Goal: Information Seeking & Learning: Learn about a topic

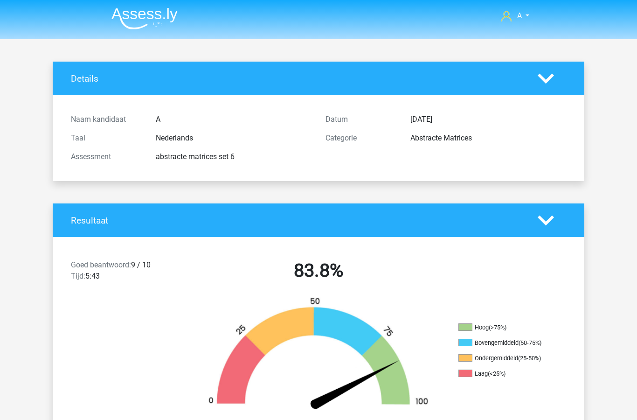
scroll to position [257, 0]
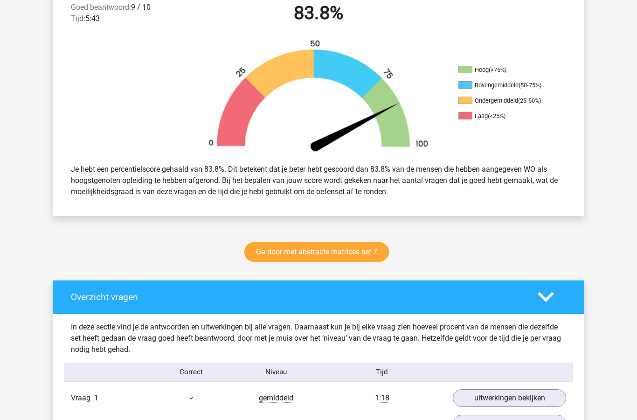
click at [342, 252] on link "Ga door met abstracte matrices set 7" at bounding box center [316, 252] width 145 height 20
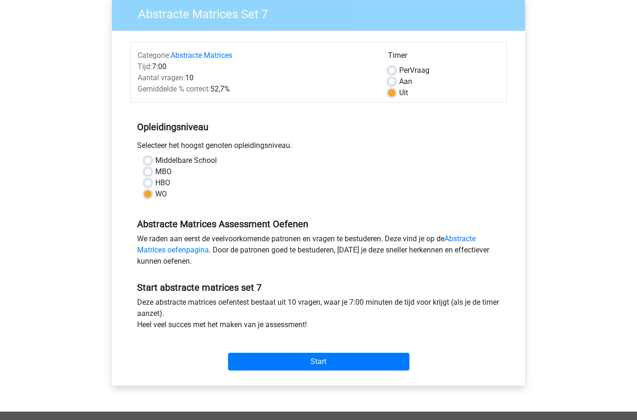
scroll to position [82, 0]
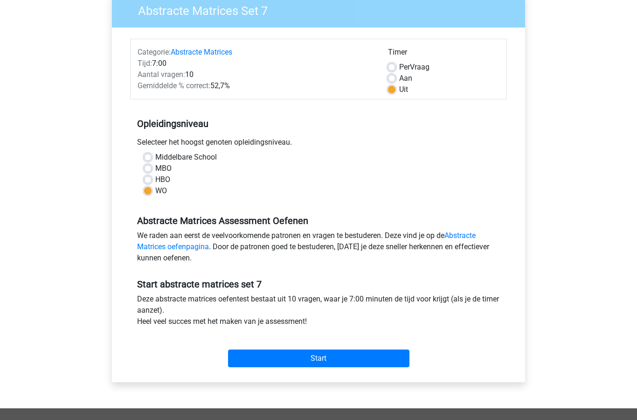
click at [399, 82] on label "Aan" at bounding box center [405, 78] width 13 height 11
click at [395, 82] on input "Aan" at bounding box center [391, 77] width 7 height 9
radio input "true"
click at [355, 358] on input "Start" at bounding box center [318, 359] width 181 height 18
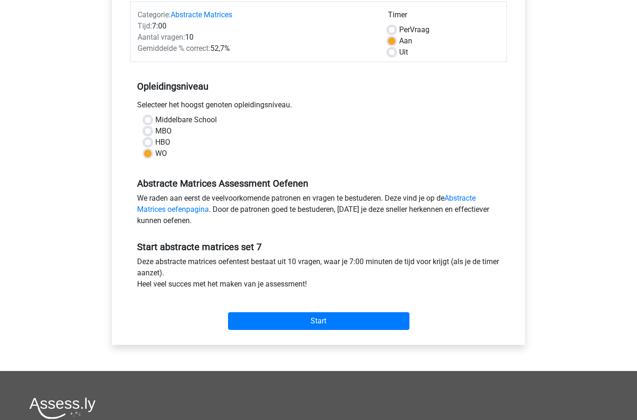
click at [397, 29] on div "Per Vraag" at bounding box center [443, 29] width 111 height 11
click at [466, 194] on link "Abstracte Matrices oefenpagina" at bounding box center [306, 204] width 339 height 20
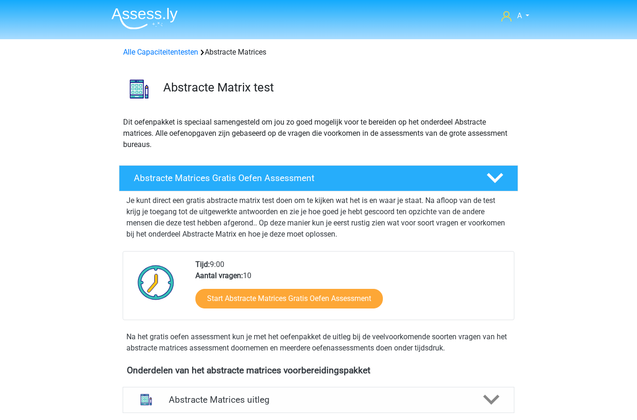
click at [342, 299] on link "Start Abstracte Matrices Gratis Oefen Assessment" at bounding box center [288, 299] width 187 height 20
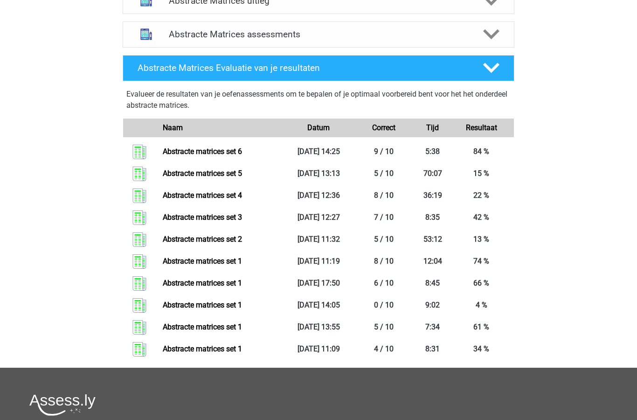
scroll to position [399, 0]
click at [208, 172] on link "Abstracte matrices set 5" at bounding box center [202, 173] width 79 height 9
click at [238, 197] on link "Abstracte matrices set 4" at bounding box center [202, 195] width 79 height 9
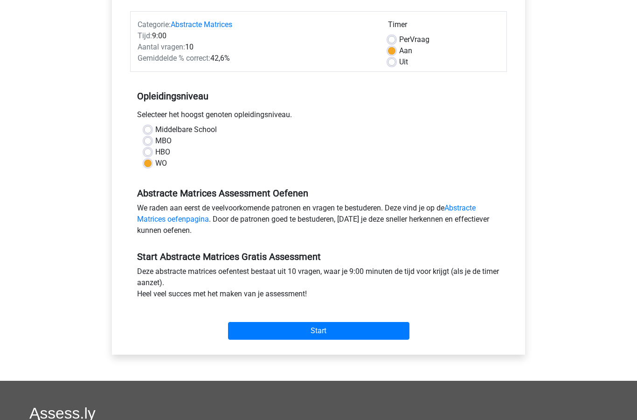
scroll to position [115, 0]
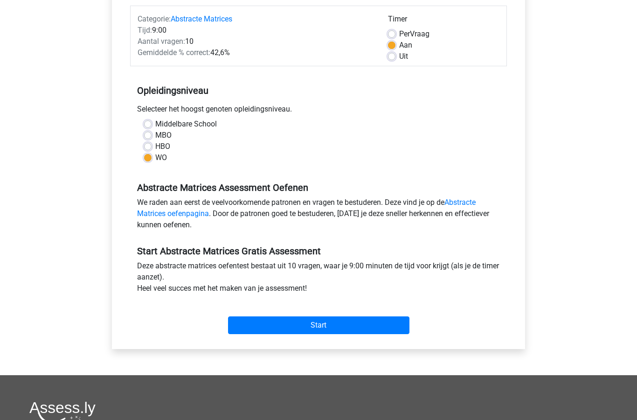
click at [358, 330] on input "Start" at bounding box center [318, 326] width 181 height 18
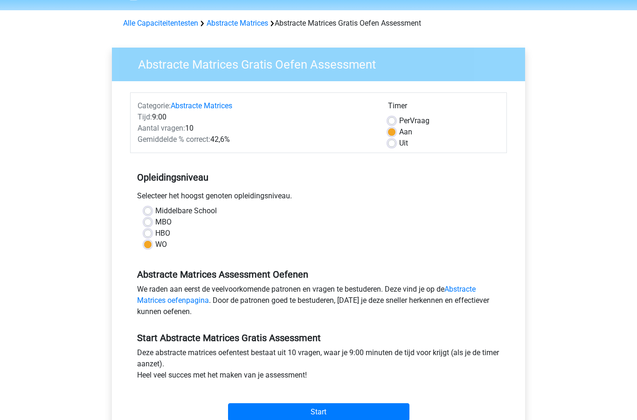
scroll to position [0, 0]
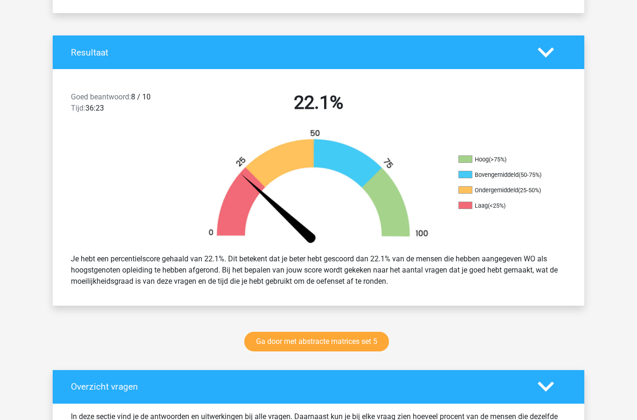
scroll to position [168, 0]
click at [348, 346] on link "Ga door met abstracte matrices set 5" at bounding box center [316, 342] width 145 height 20
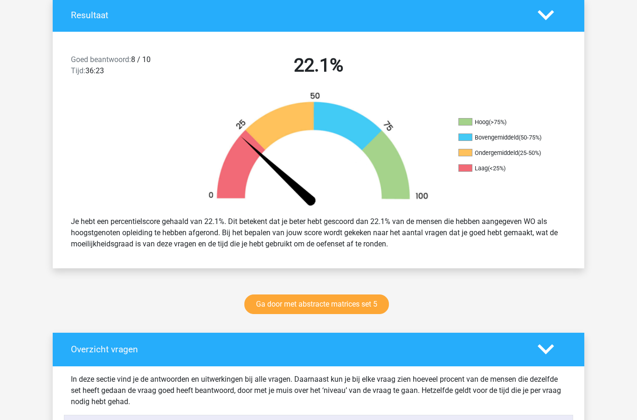
click at [341, 302] on link "Ga door met abstracte matrices set 5" at bounding box center [316, 304] width 145 height 20
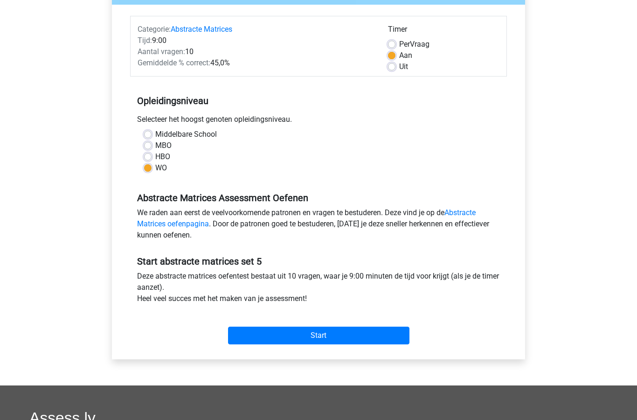
scroll to position [104, 0]
click at [332, 340] on input "Start" at bounding box center [318, 336] width 181 height 18
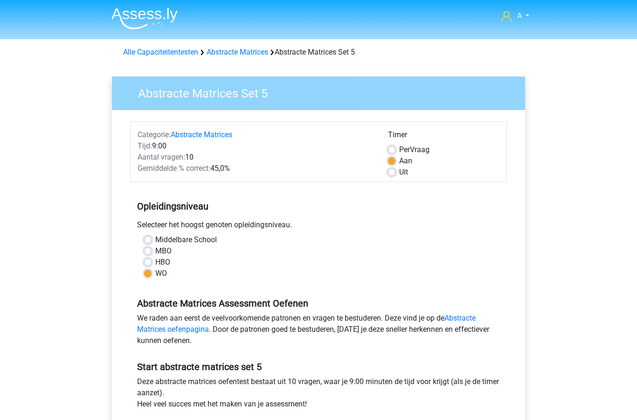
scroll to position [142, 0]
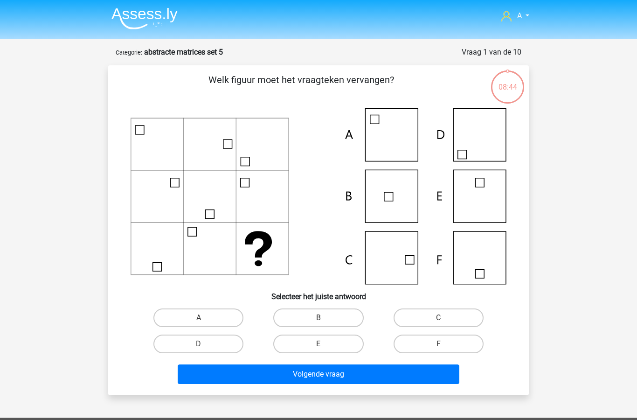
click at [436, 313] on label "C" at bounding box center [439, 317] width 90 height 19
click at [438, 318] on input "C" at bounding box center [441, 321] width 6 height 6
radio input "true"
click at [366, 372] on button "Volgende vraag" at bounding box center [319, 374] width 282 height 20
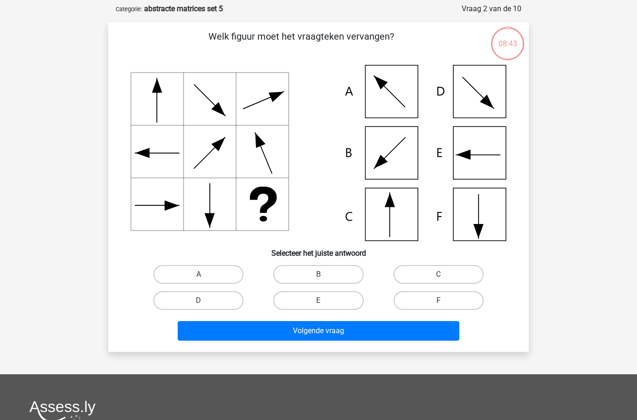
scroll to position [47, 0]
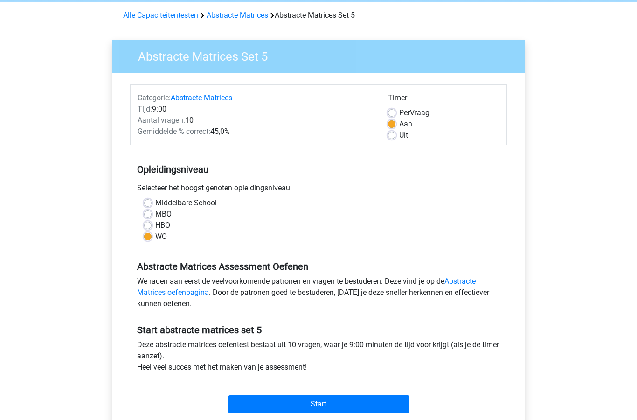
scroll to position [42, 0]
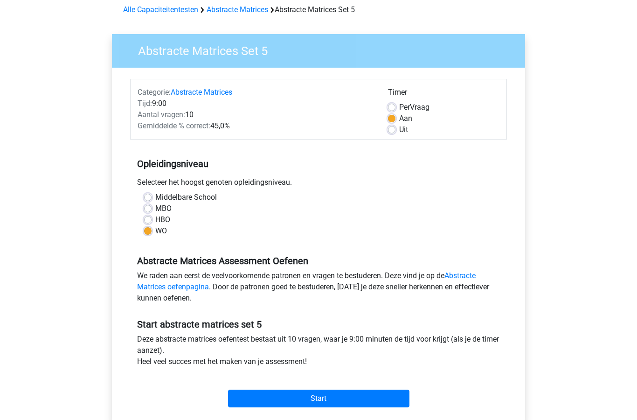
click at [353, 403] on input "Start" at bounding box center [318, 398] width 181 height 18
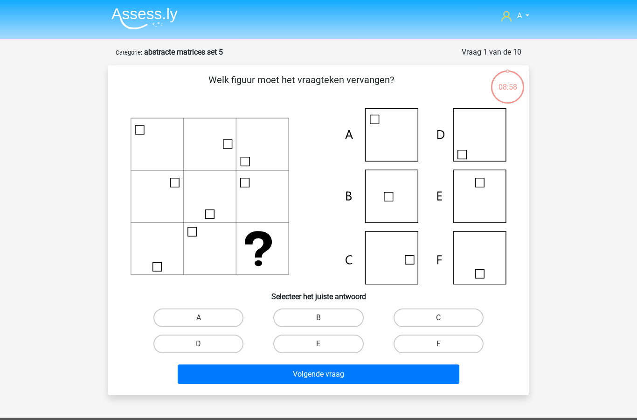
click at [448, 318] on label "C" at bounding box center [439, 317] width 90 height 19
click at [444, 318] on input "C" at bounding box center [441, 321] width 6 height 6
radio input "true"
click at [368, 379] on button "Volgende vraag" at bounding box center [319, 374] width 282 height 20
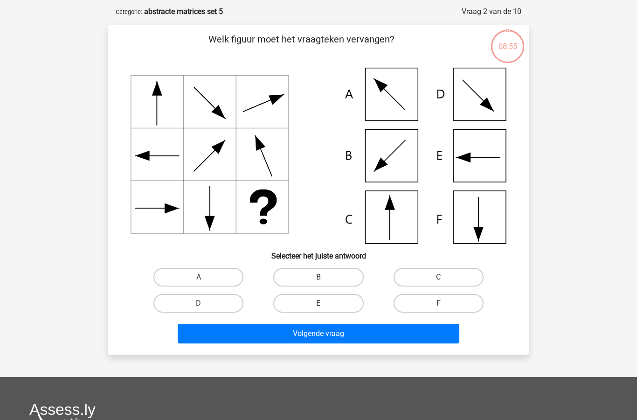
scroll to position [47, 0]
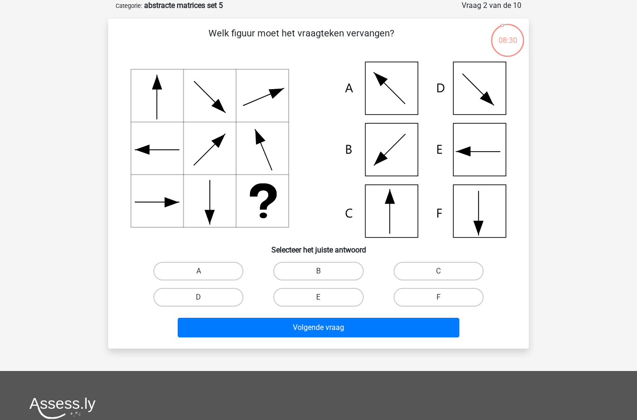
click at [443, 273] on input "C" at bounding box center [441, 274] width 6 height 6
radio input "true"
click at [364, 325] on button "Volgende vraag" at bounding box center [319, 328] width 282 height 20
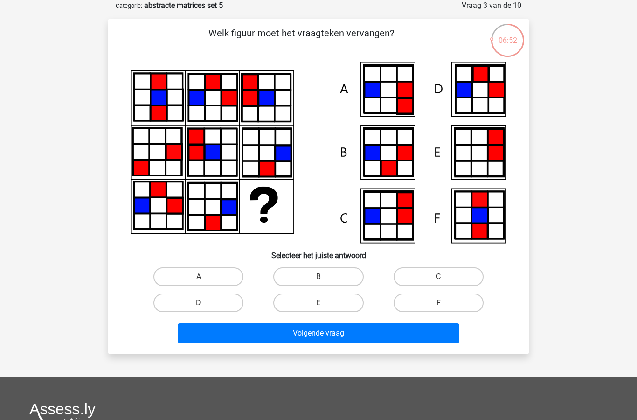
click at [440, 301] on label "F" at bounding box center [439, 302] width 90 height 19
click at [440, 303] on input "F" at bounding box center [441, 306] width 6 height 6
radio input "true"
click at [335, 338] on button "Volgende vraag" at bounding box center [319, 333] width 282 height 20
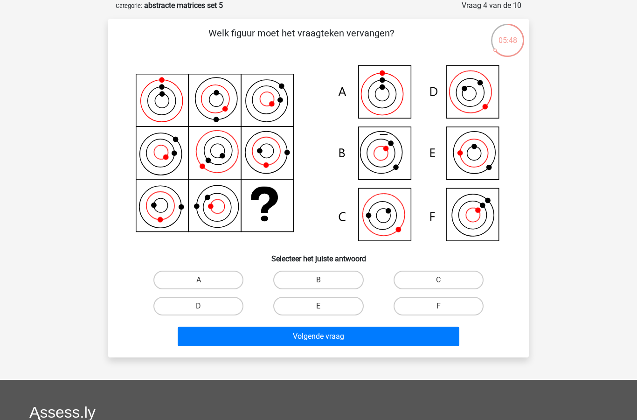
click at [209, 306] on label "D" at bounding box center [198, 306] width 90 height 19
click at [205, 306] on input "D" at bounding box center [202, 309] width 6 height 6
radio input "true"
click at [320, 337] on button "Volgende vraag" at bounding box center [319, 336] width 282 height 20
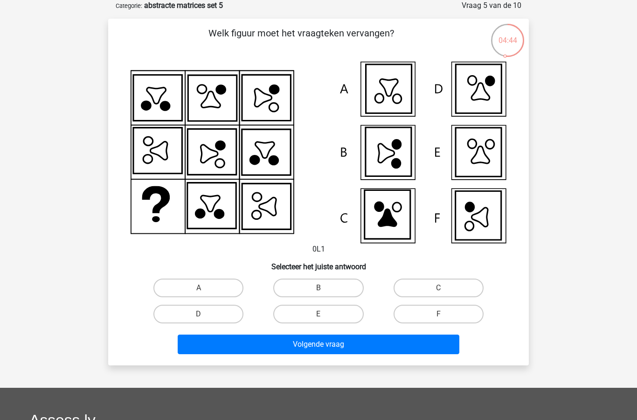
click at [446, 306] on label "F" at bounding box center [439, 313] width 90 height 19
click at [444, 314] on input "F" at bounding box center [441, 317] width 6 height 6
radio input "true"
click at [364, 344] on button "Volgende vraag" at bounding box center [319, 344] width 282 height 20
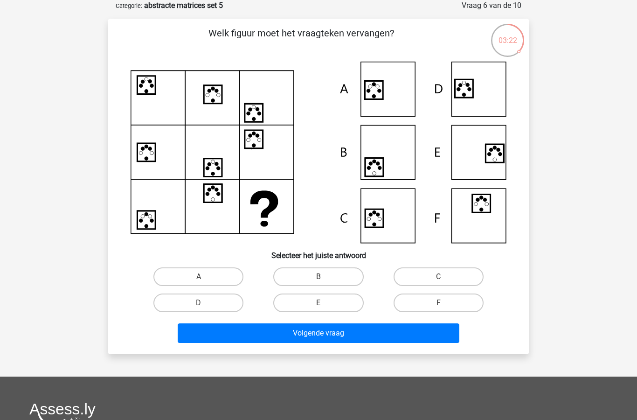
click at [218, 277] on label "A" at bounding box center [198, 276] width 90 height 19
click at [205, 277] on input "A" at bounding box center [202, 280] width 6 height 6
radio input "true"
click at [322, 335] on button "Volgende vraag" at bounding box center [319, 333] width 282 height 20
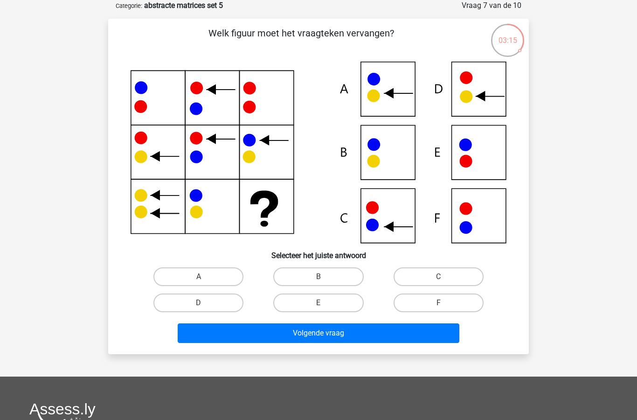
click at [440, 270] on label "C" at bounding box center [439, 276] width 90 height 19
click at [440, 277] on input "C" at bounding box center [441, 280] width 6 height 6
radio input "true"
click at [349, 332] on button "Volgende vraag" at bounding box center [319, 333] width 282 height 20
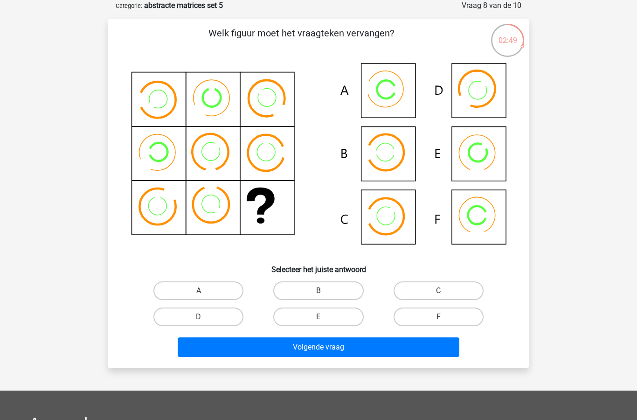
click at [211, 285] on label "A" at bounding box center [198, 290] width 90 height 19
click at [205, 290] on input "A" at bounding box center [202, 293] width 6 height 6
radio input "true"
click at [306, 346] on button "Volgende vraag" at bounding box center [319, 347] width 282 height 20
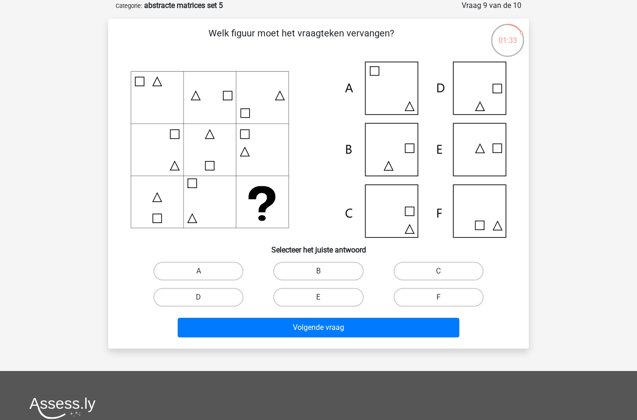
click at [441, 277] on input "C" at bounding box center [441, 274] width 6 height 6
radio input "true"
click at [340, 327] on button "Volgende vraag" at bounding box center [319, 328] width 282 height 20
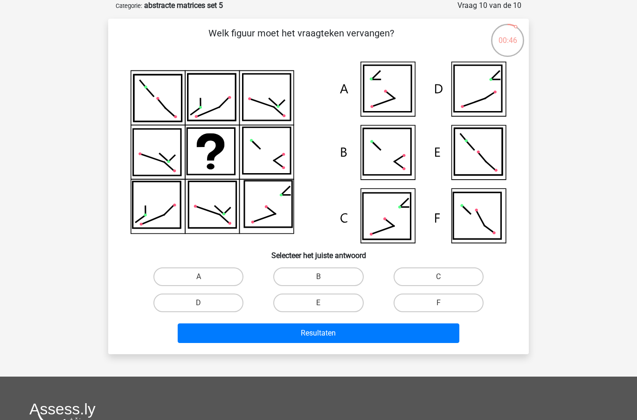
click at [204, 299] on label "D" at bounding box center [198, 302] width 90 height 19
click at [204, 303] on input "D" at bounding box center [202, 306] width 6 height 6
radio input "true"
click at [290, 332] on button "Resultaten" at bounding box center [319, 333] width 282 height 20
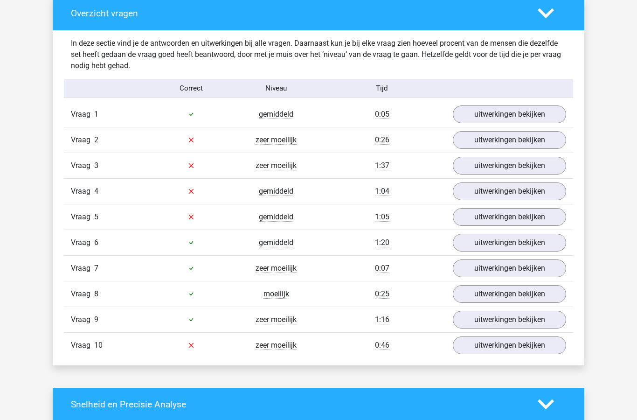
scroll to position [541, 0]
click at [515, 139] on link "uitwerkingen bekijken" at bounding box center [509, 140] width 113 height 18
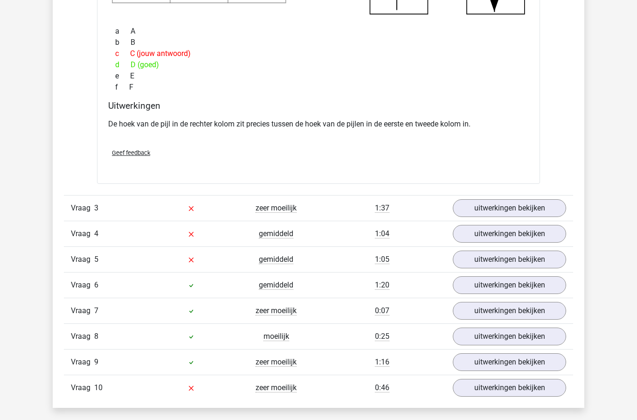
scroll to position [903, 0]
click at [518, 208] on link "uitwerkingen bekijken" at bounding box center [509, 208] width 113 height 18
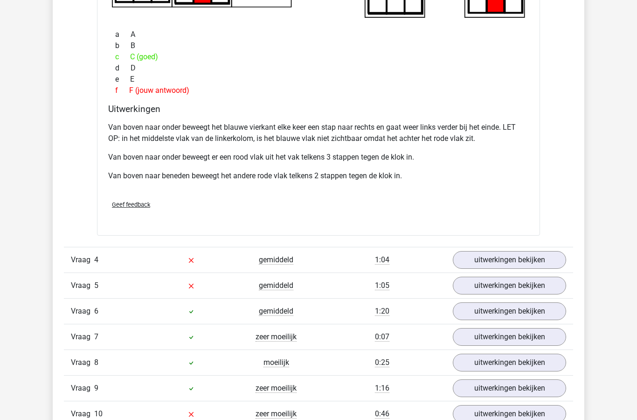
scroll to position [1341, 0]
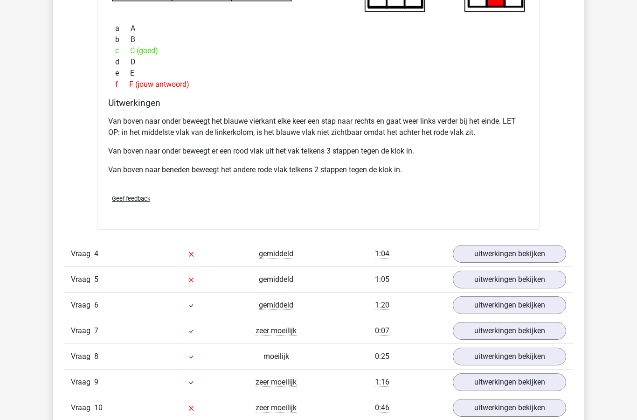
click at [514, 254] on link "uitwerkingen bekijken" at bounding box center [509, 254] width 113 height 18
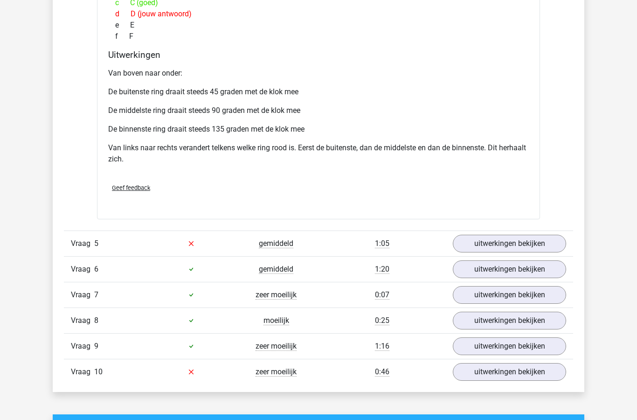
scroll to position [1878, 0]
click at [499, 243] on link "uitwerkingen bekijken" at bounding box center [509, 244] width 113 height 18
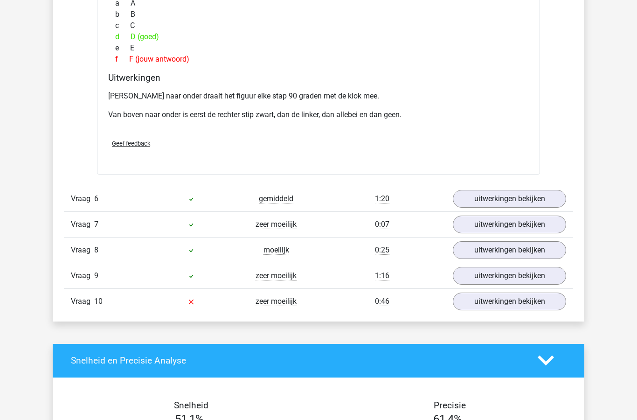
scroll to position [2388, 0]
click at [504, 276] on link "uitwerkingen bekijken" at bounding box center [509, 276] width 113 height 18
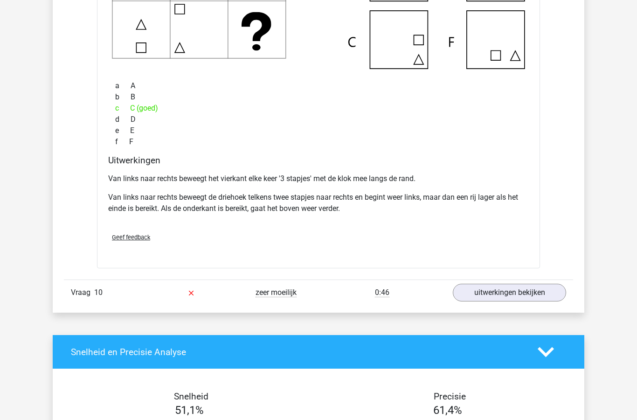
scroll to position [2847, 0]
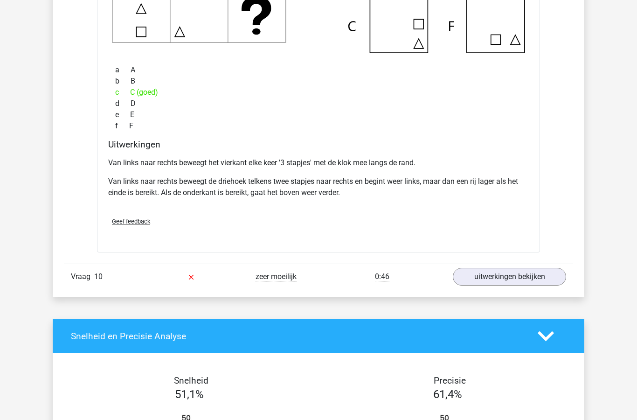
click at [489, 277] on link "uitwerkingen bekijken" at bounding box center [509, 277] width 113 height 18
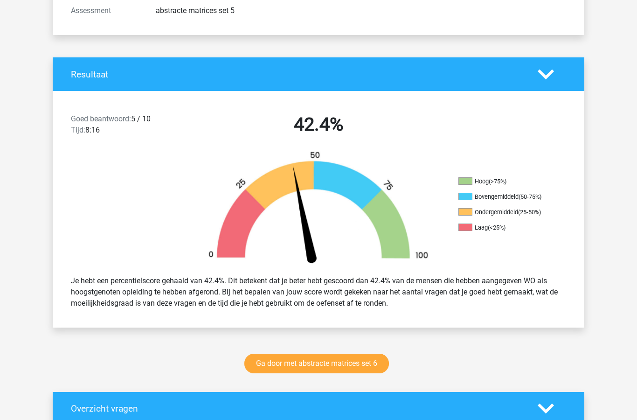
scroll to position [146, 0]
click at [337, 367] on link "Ga door met abstracte matrices set 6" at bounding box center [316, 363] width 145 height 20
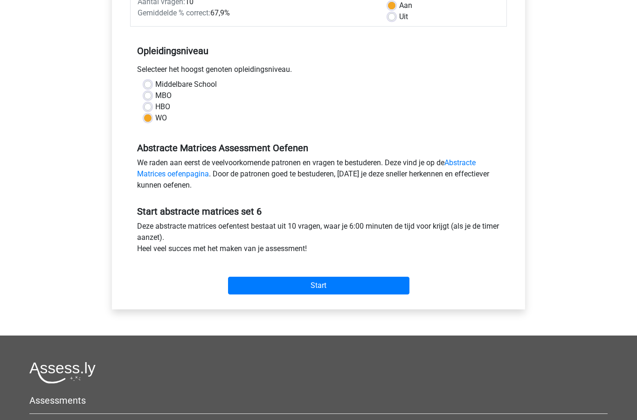
scroll to position [152, 0]
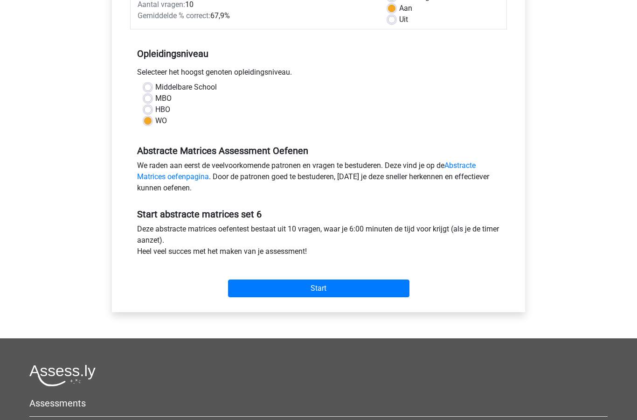
click at [336, 285] on input "Start" at bounding box center [318, 289] width 181 height 18
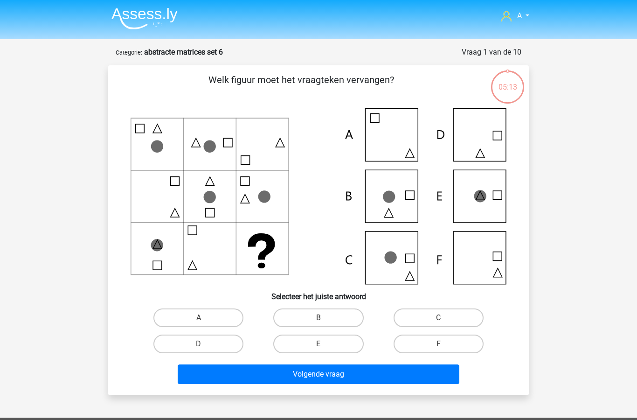
click at [424, 309] on label "C" at bounding box center [439, 317] width 90 height 19
click at [438, 318] on input "C" at bounding box center [441, 321] width 6 height 6
radio input "true"
click at [326, 371] on button "Volgende vraag" at bounding box center [319, 374] width 282 height 20
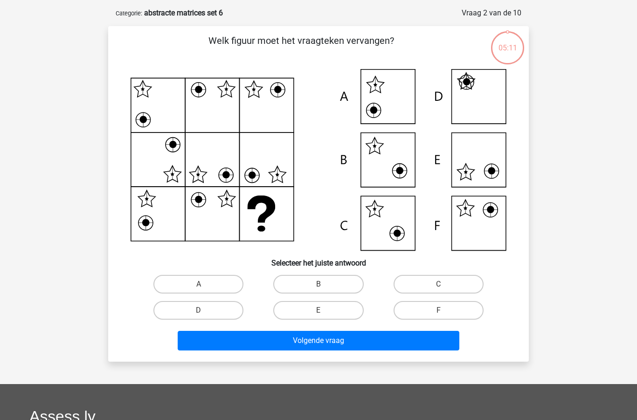
scroll to position [47, 0]
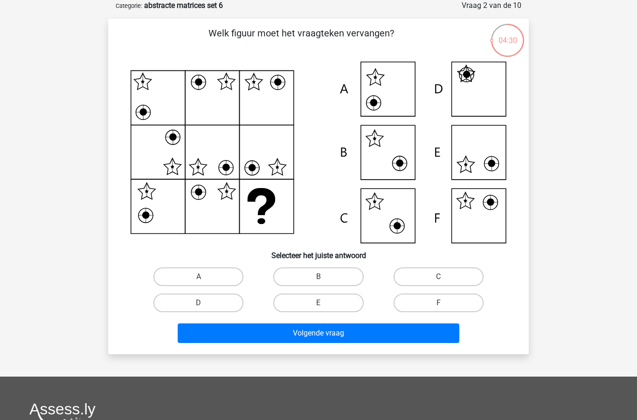
click at [446, 309] on label "F" at bounding box center [439, 302] width 90 height 19
click at [444, 309] on input "F" at bounding box center [441, 306] width 6 height 6
radio input "true"
click at [365, 332] on button "Volgende vraag" at bounding box center [319, 333] width 282 height 20
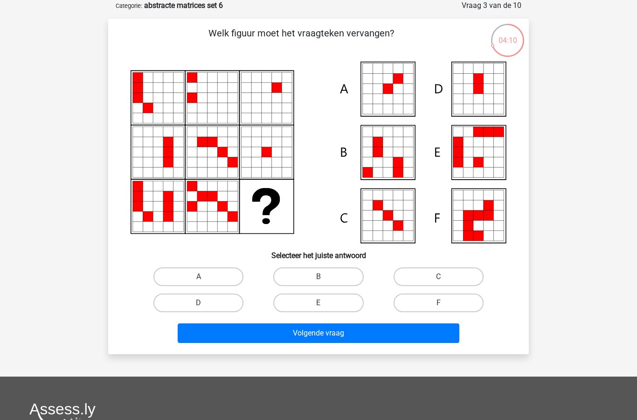
click at [209, 276] on label "A" at bounding box center [198, 276] width 90 height 19
click at [205, 277] on input "A" at bounding box center [202, 280] width 6 height 6
radio input "true"
click at [333, 334] on button "Volgende vraag" at bounding box center [319, 333] width 282 height 20
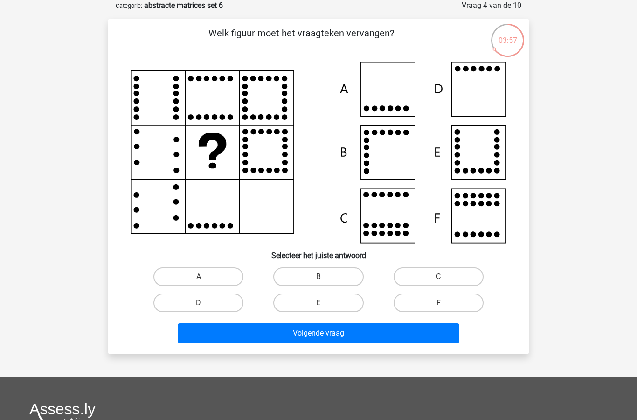
click at [208, 299] on label "D" at bounding box center [198, 302] width 90 height 19
click at [205, 303] on input "D" at bounding box center [202, 306] width 6 height 6
radio input "true"
click at [340, 335] on button "Volgende vraag" at bounding box center [319, 333] width 282 height 20
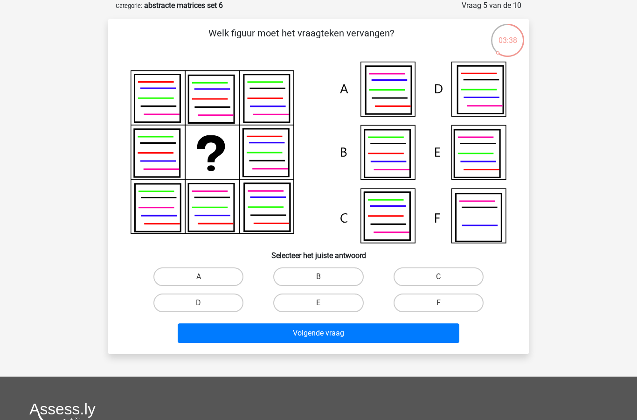
click at [216, 300] on label "D" at bounding box center [198, 302] width 90 height 19
click at [205, 303] on input "D" at bounding box center [202, 306] width 6 height 6
radio input "true"
click at [311, 334] on button "Volgende vraag" at bounding box center [319, 333] width 282 height 20
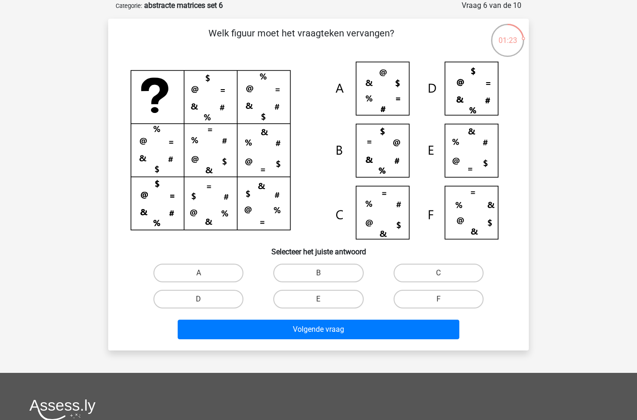
click at [211, 273] on label "A" at bounding box center [198, 272] width 90 height 19
click at [205, 273] on input "A" at bounding box center [202, 276] width 6 height 6
radio input "true"
click at [314, 327] on button "Volgende vraag" at bounding box center [319, 329] width 282 height 20
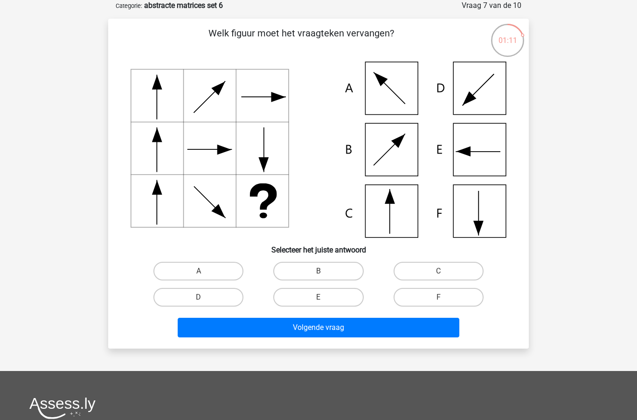
click at [441, 297] on input "F" at bounding box center [441, 300] width 6 height 6
radio input "true"
click at [369, 327] on button "Volgende vraag" at bounding box center [319, 328] width 282 height 20
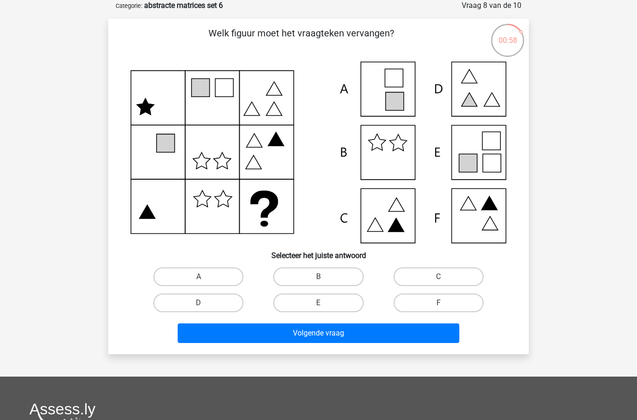
click at [320, 305] on input "E" at bounding box center [321, 306] width 6 height 6
radio input "true"
click at [339, 336] on button "Volgende vraag" at bounding box center [319, 333] width 282 height 20
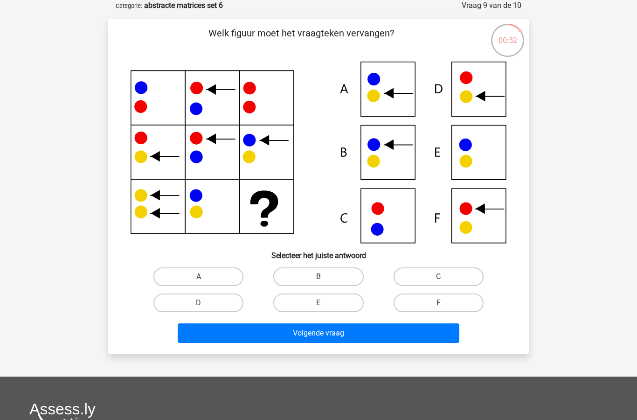
click at [342, 275] on label "B" at bounding box center [318, 276] width 90 height 19
click at [325, 277] on input "B" at bounding box center [321, 280] width 6 height 6
radio input "true"
click at [353, 334] on button "Volgende vraag" at bounding box center [319, 333] width 282 height 20
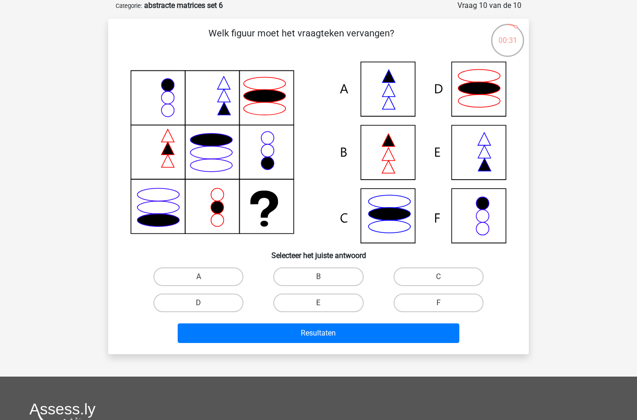
click at [202, 268] on label "A" at bounding box center [198, 276] width 90 height 19
click at [202, 277] on input "A" at bounding box center [202, 280] width 6 height 6
radio input "true"
click at [312, 336] on button "Resultaten" at bounding box center [319, 333] width 282 height 20
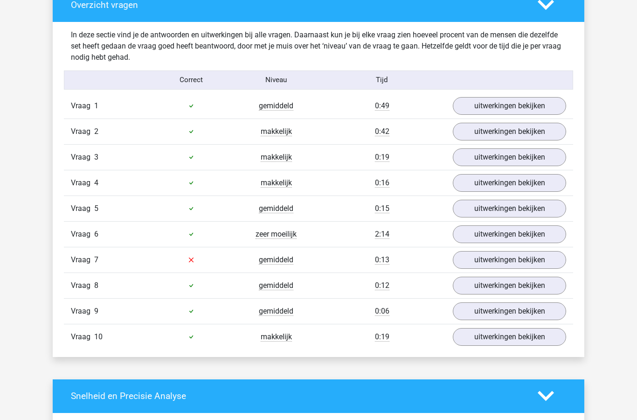
scroll to position [549, 0]
click at [500, 261] on link "uitwerkingen bekijken" at bounding box center [509, 260] width 113 height 18
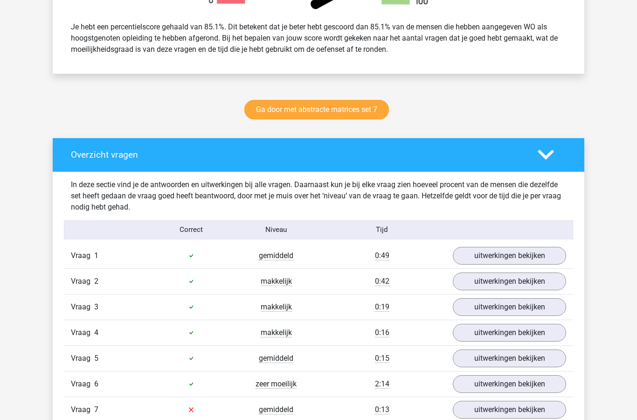
scroll to position [399, 0]
click at [354, 114] on link "Ga door met abstracte matrices set 7" at bounding box center [316, 110] width 145 height 20
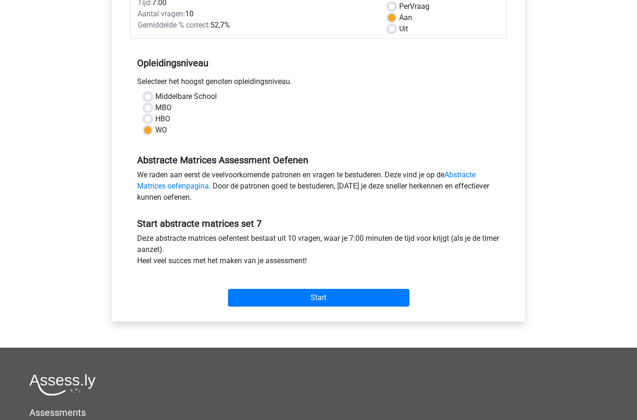
scroll to position [145, 0]
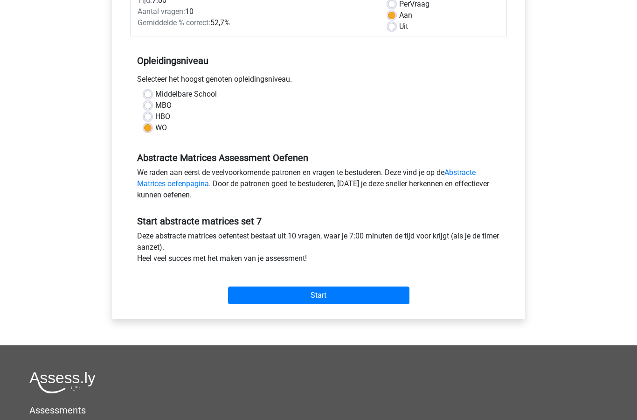
click at [344, 303] on input "Start" at bounding box center [318, 296] width 181 height 18
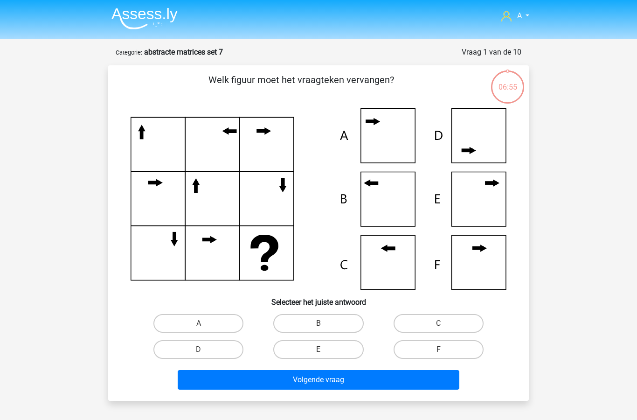
click at [335, 321] on label "B" at bounding box center [318, 323] width 90 height 19
click at [325, 323] on input "B" at bounding box center [321, 326] width 6 height 6
radio input "true"
click at [353, 382] on button "Volgende vraag" at bounding box center [319, 380] width 282 height 20
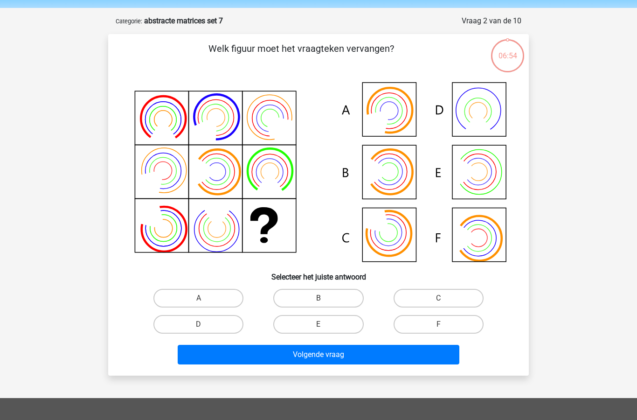
scroll to position [47, 0]
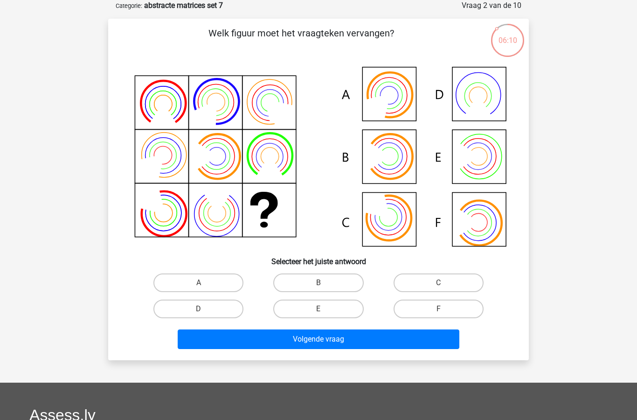
click at [330, 279] on label "B" at bounding box center [318, 282] width 90 height 19
click at [325, 283] on input "B" at bounding box center [321, 286] width 6 height 6
radio input "true"
click at [322, 342] on button "Volgende vraag" at bounding box center [319, 339] width 282 height 20
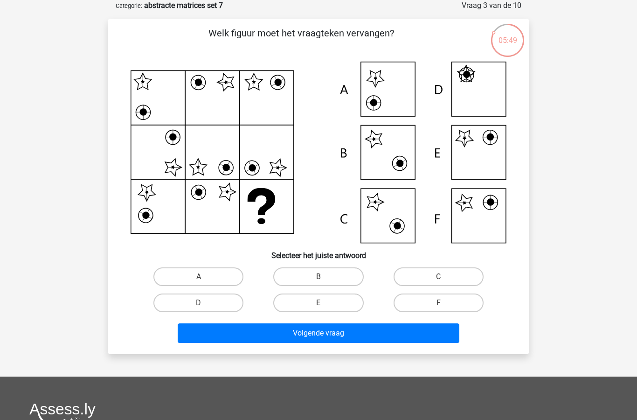
click at [448, 303] on label "F" at bounding box center [439, 302] width 90 height 19
click at [444, 303] on input "F" at bounding box center [441, 306] width 6 height 6
radio input "true"
click at [378, 332] on button "Volgende vraag" at bounding box center [319, 333] width 282 height 20
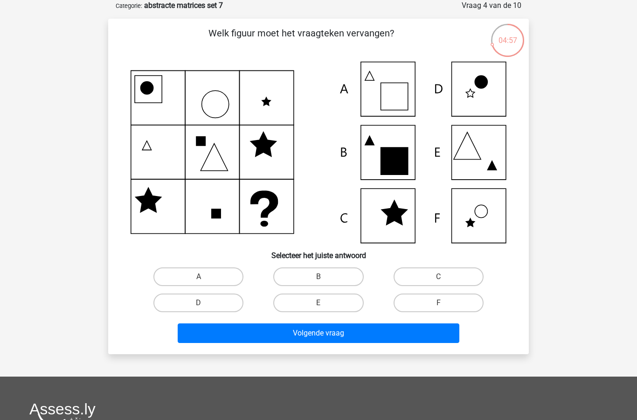
click at [205, 279] on input "A" at bounding box center [202, 280] width 6 height 6
radio input "true"
click at [304, 336] on button "Volgende vraag" at bounding box center [319, 333] width 282 height 20
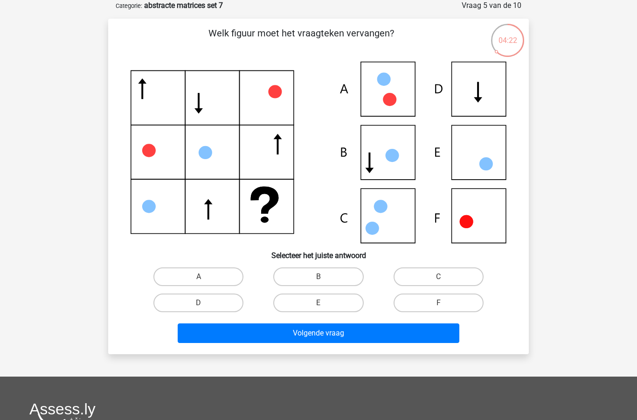
click at [442, 281] on input "C" at bounding box center [441, 280] width 6 height 6
radio input "true"
click at [387, 338] on button "Volgende vraag" at bounding box center [319, 333] width 282 height 20
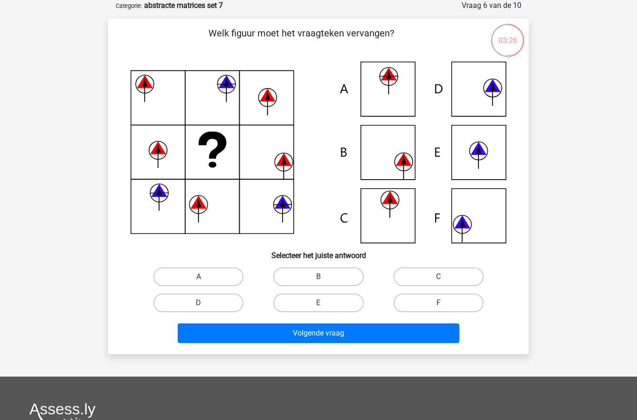
click at [436, 305] on label "F" at bounding box center [439, 302] width 90 height 19
click at [438, 305] on input "F" at bounding box center [441, 306] width 6 height 6
radio input "true"
click at [354, 335] on button "Volgende vraag" at bounding box center [319, 333] width 282 height 20
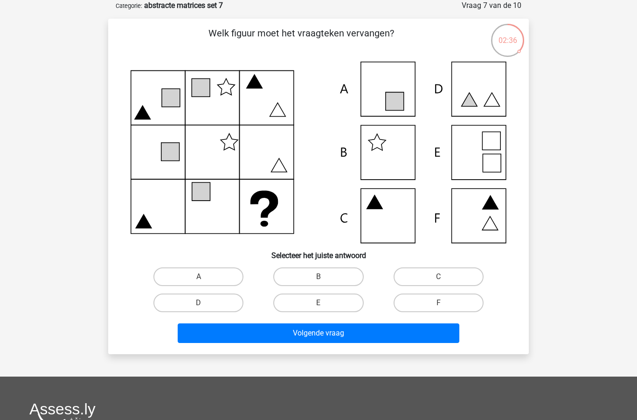
click at [440, 277] on input "C" at bounding box center [441, 280] width 6 height 6
radio input "true"
click at [358, 335] on button "Volgende vraag" at bounding box center [319, 333] width 282 height 20
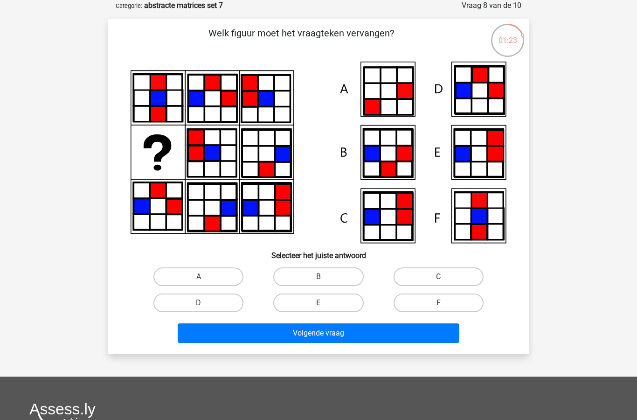
click at [328, 303] on label "E" at bounding box center [318, 302] width 90 height 19
click at [325, 303] on input "E" at bounding box center [321, 306] width 6 height 6
radio input "true"
click at [348, 335] on button "Volgende vraag" at bounding box center [319, 333] width 282 height 20
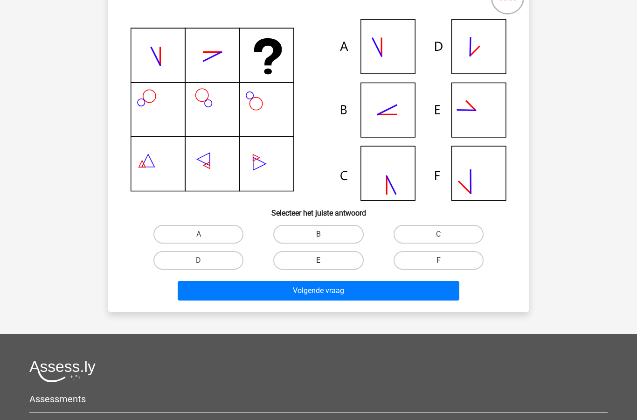
scroll to position [90, 0]
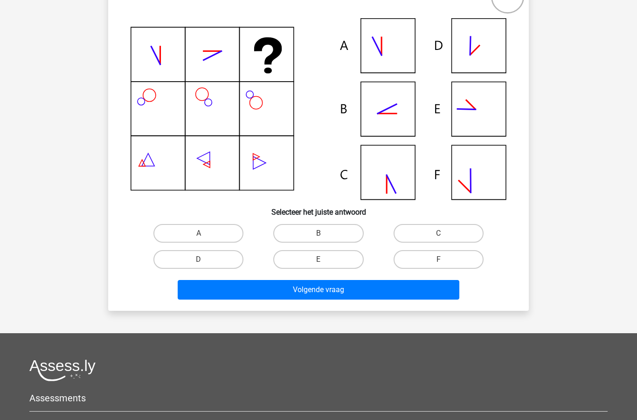
click at [334, 263] on label "E" at bounding box center [318, 259] width 90 height 19
click at [325, 263] on input "E" at bounding box center [321, 262] width 6 height 6
radio input "true"
click at [345, 293] on button "Volgende vraag" at bounding box center [319, 290] width 282 height 20
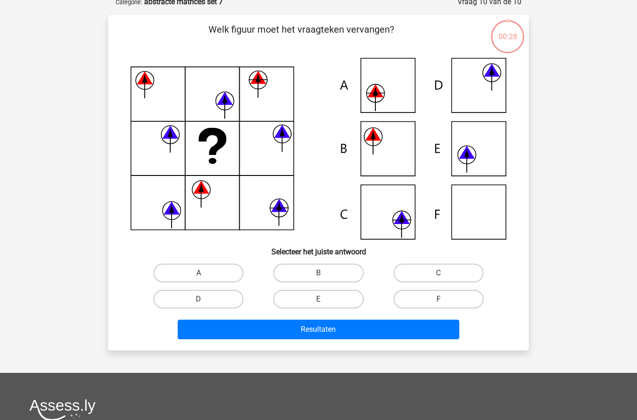
scroll to position [47, 0]
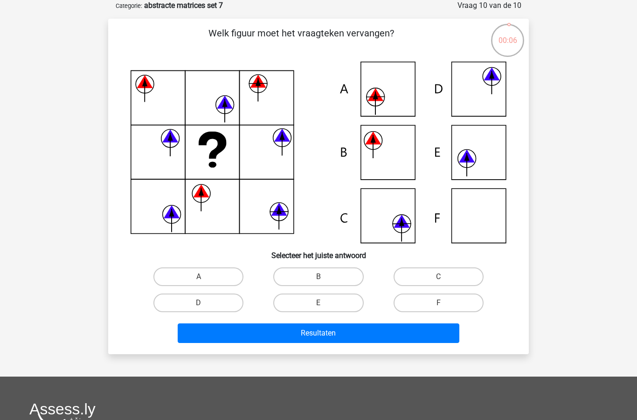
click at [450, 274] on label "C" at bounding box center [439, 276] width 90 height 19
click at [444, 277] on input "C" at bounding box center [441, 280] width 6 height 6
radio input "true"
click at [382, 334] on button "Resultaten" at bounding box center [319, 333] width 282 height 20
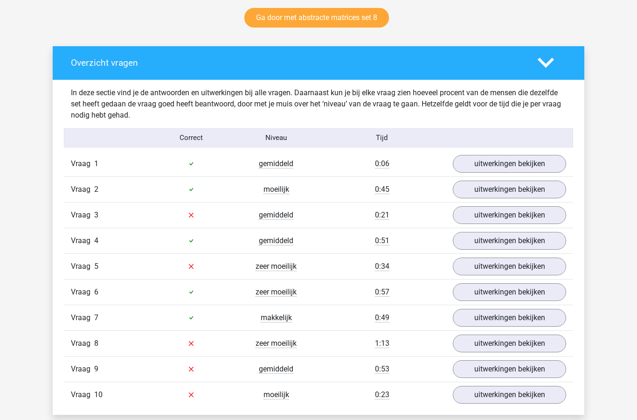
scroll to position [491, 0]
click at [517, 212] on link "uitwerkingen bekijken" at bounding box center [509, 215] width 113 height 18
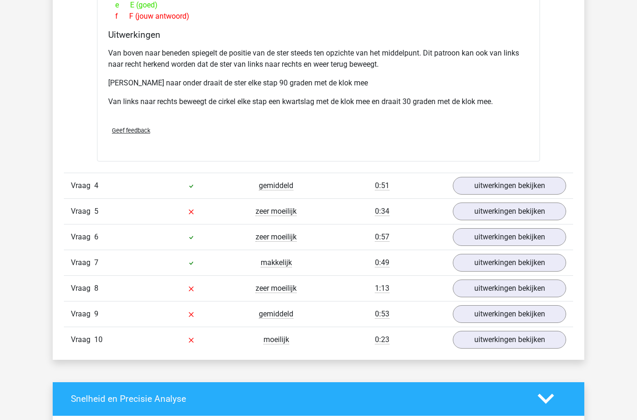
scroll to position [1005, 0]
click at [496, 215] on link "uitwerkingen bekijken" at bounding box center [509, 211] width 113 height 18
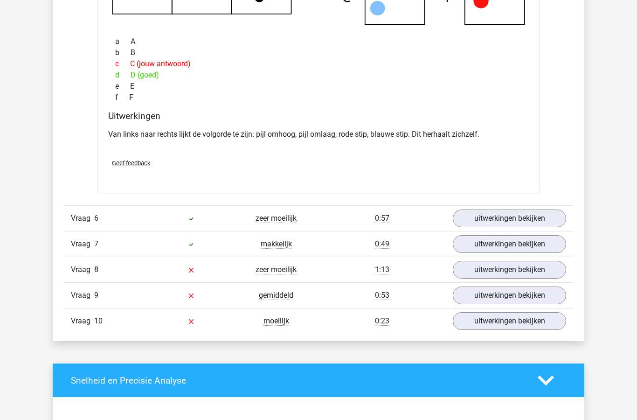
scroll to position [1435, 0]
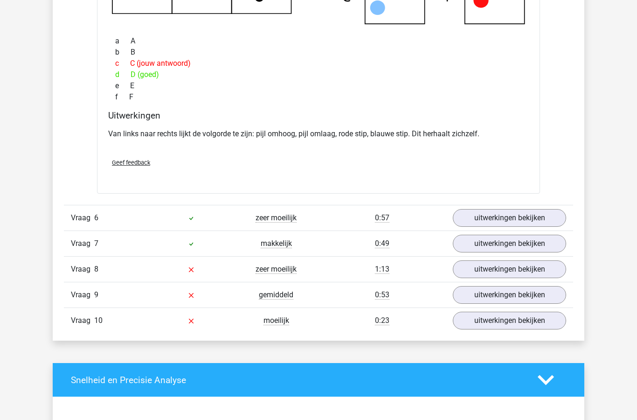
click at [489, 218] on link "uitwerkingen bekijken" at bounding box center [509, 218] width 113 height 18
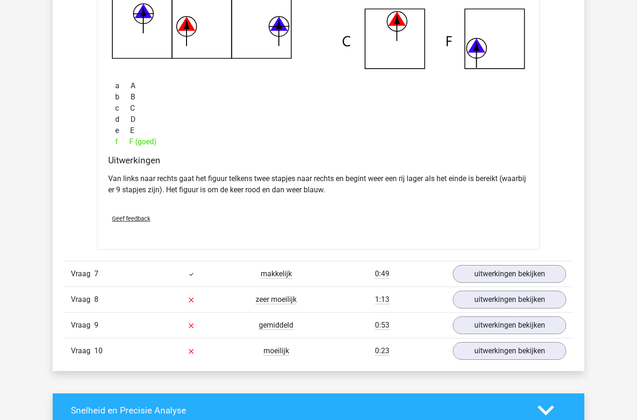
scroll to position [1833, 0]
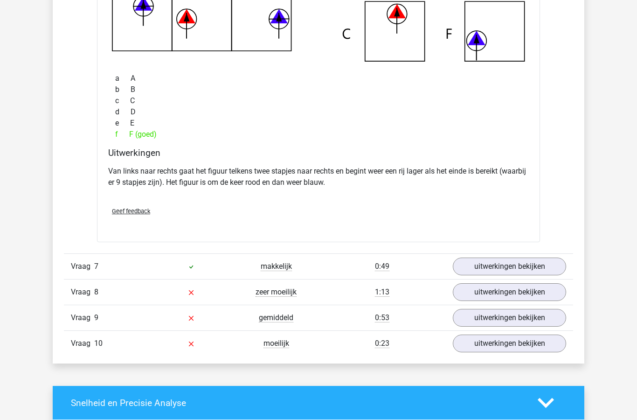
click at [515, 291] on link "uitwerkingen bekijken" at bounding box center [509, 292] width 113 height 18
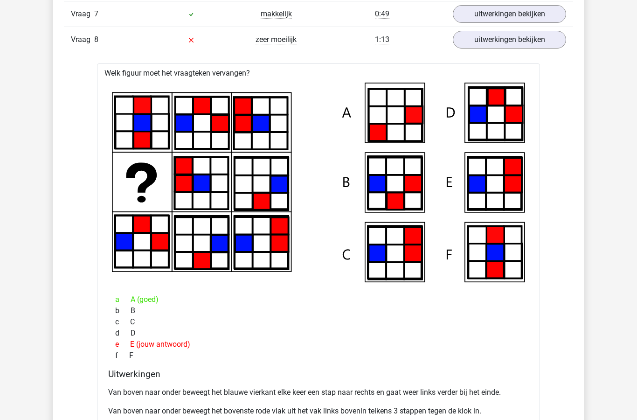
scroll to position [2085, 0]
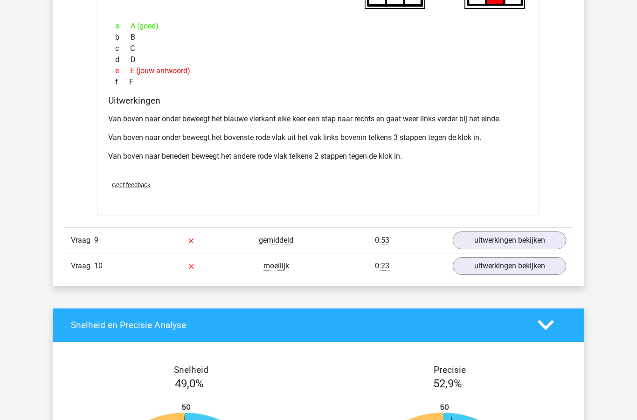
click at [489, 244] on link "uitwerkingen bekijken" at bounding box center [509, 240] width 113 height 18
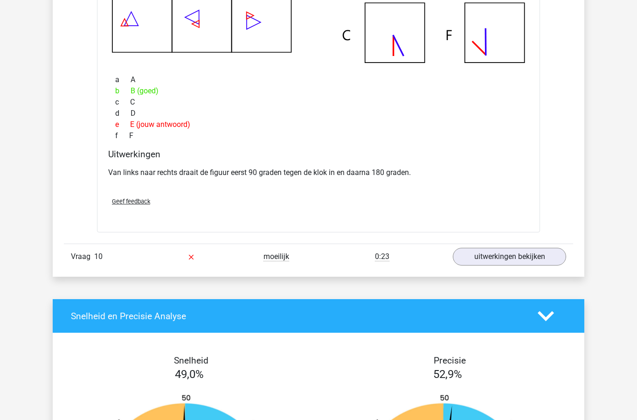
scroll to position [2780, 0]
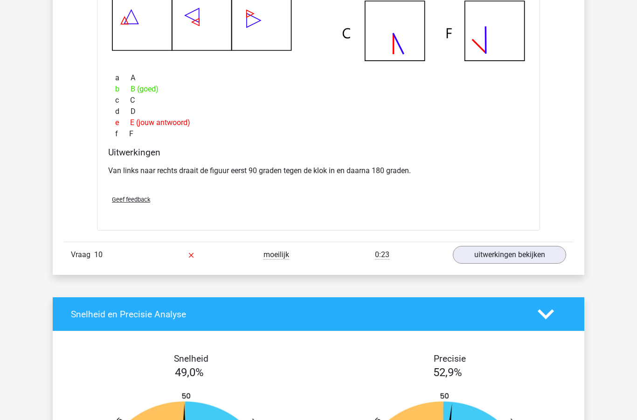
click at [506, 258] on link "uitwerkingen bekijken" at bounding box center [509, 255] width 113 height 18
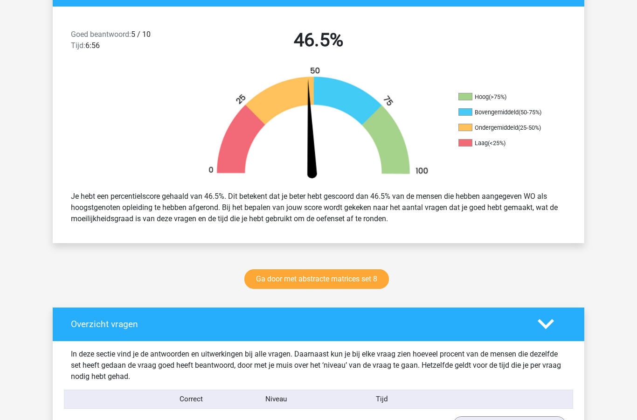
scroll to position [234, 0]
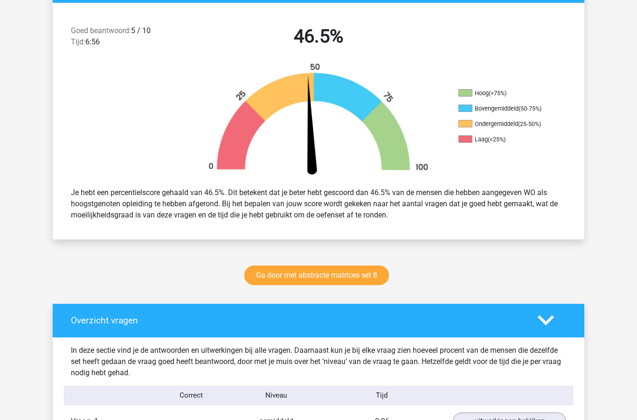
click at [322, 279] on link "Ga door met abstracte matrices set 8" at bounding box center [316, 276] width 145 height 20
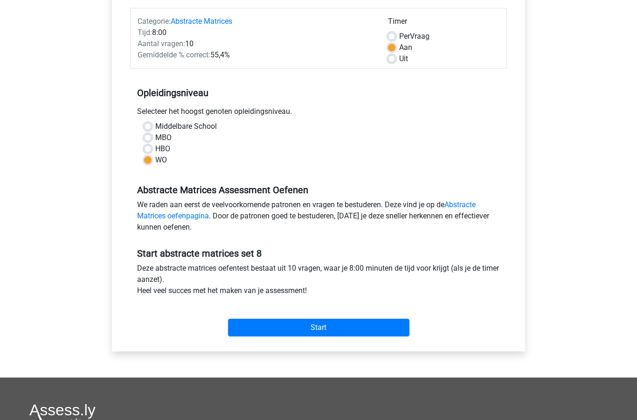
scroll to position [111, 0]
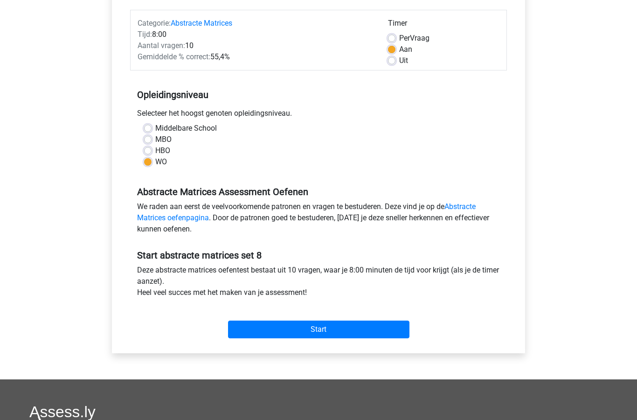
click at [332, 330] on input "Start" at bounding box center [318, 329] width 181 height 18
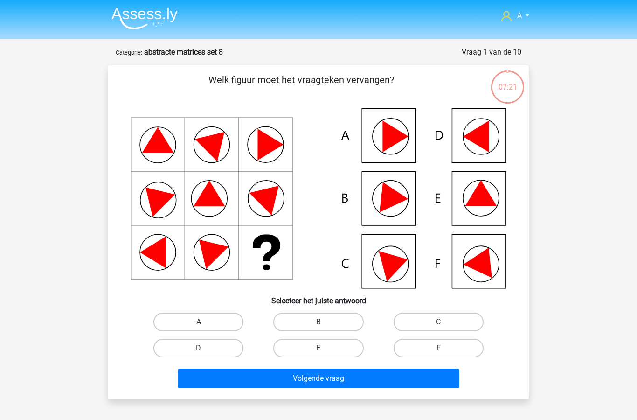
click at [320, 324] on input "B" at bounding box center [321, 325] width 6 height 6
radio input "true"
click at [332, 380] on button "Volgende vraag" at bounding box center [319, 378] width 282 height 20
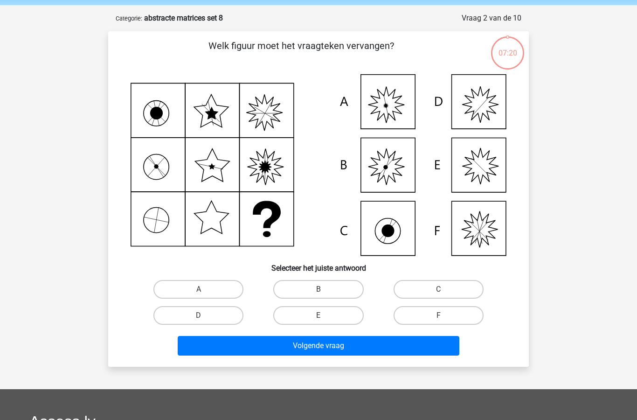
scroll to position [47, 0]
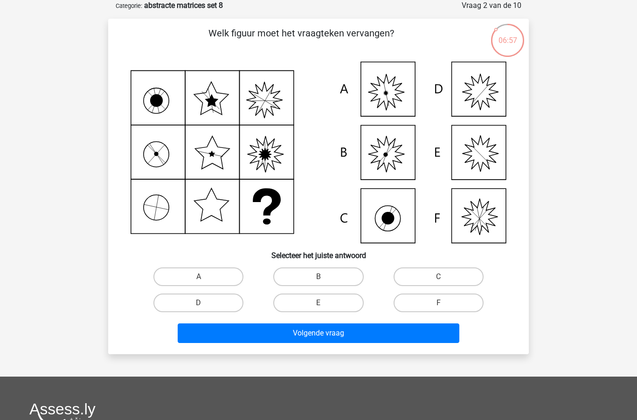
click at [207, 273] on label "A" at bounding box center [198, 276] width 90 height 19
click at [205, 277] on input "A" at bounding box center [202, 280] width 6 height 6
radio input "true"
click at [318, 338] on button "Volgende vraag" at bounding box center [319, 333] width 282 height 20
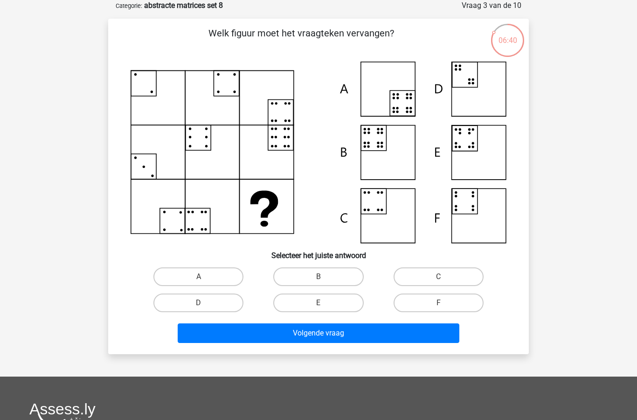
click at [321, 277] on input "B" at bounding box center [321, 280] width 6 height 6
radio input "true"
click at [356, 333] on button "Volgende vraag" at bounding box center [319, 333] width 282 height 20
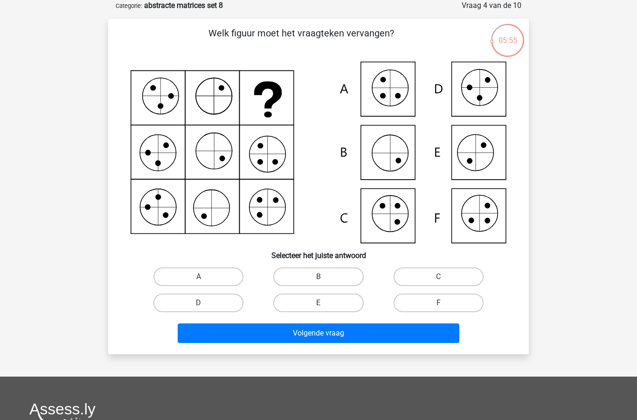
click at [449, 295] on label "F" at bounding box center [439, 302] width 90 height 19
click at [444, 303] on input "F" at bounding box center [441, 306] width 6 height 6
radio input "true"
click at [378, 332] on button "Volgende vraag" at bounding box center [319, 333] width 282 height 20
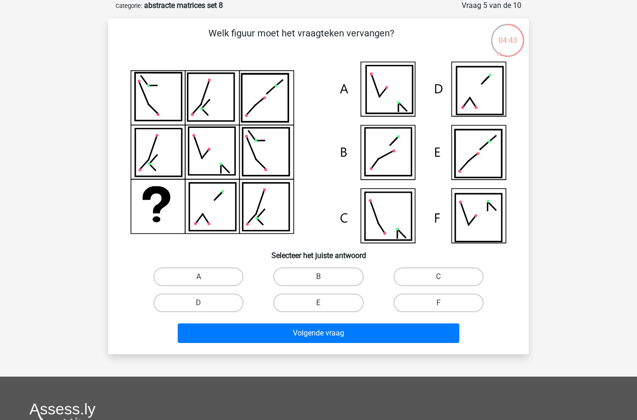
click at [436, 280] on label "C" at bounding box center [439, 276] width 90 height 19
click at [438, 280] on input "C" at bounding box center [441, 280] width 6 height 6
radio input "true"
click at [374, 335] on button "Volgende vraag" at bounding box center [319, 333] width 282 height 20
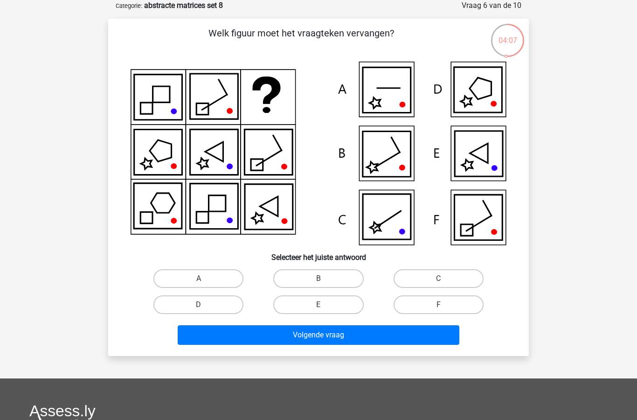
click at [208, 284] on label "A" at bounding box center [198, 278] width 90 height 19
click at [205, 284] on input "A" at bounding box center [202, 281] width 6 height 6
radio input "true"
click at [341, 340] on button "Volgende vraag" at bounding box center [319, 335] width 282 height 20
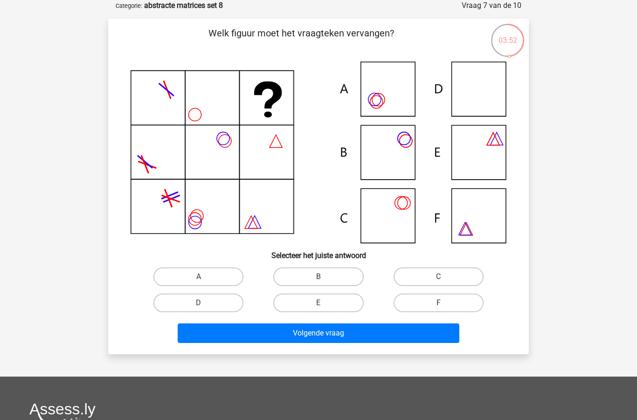
click at [201, 298] on label "D" at bounding box center [198, 302] width 90 height 19
click at [201, 303] on input "D" at bounding box center [202, 306] width 6 height 6
radio input "true"
click at [328, 332] on button "Volgende vraag" at bounding box center [319, 333] width 282 height 20
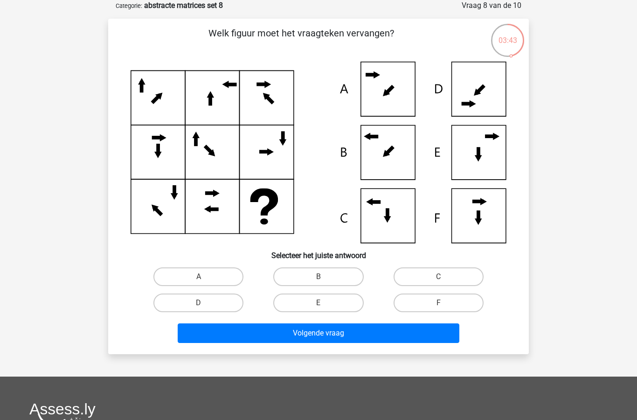
click at [393, 90] on icon at bounding box center [319, 152] width 376 height 181
click at [205, 270] on label "A" at bounding box center [198, 276] width 90 height 19
click at [205, 277] on input "A" at bounding box center [202, 280] width 6 height 6
radio input "true"
click at [290, 331] on button "Volgende vraag" at bounding box center [319, 333] width 282 height 20
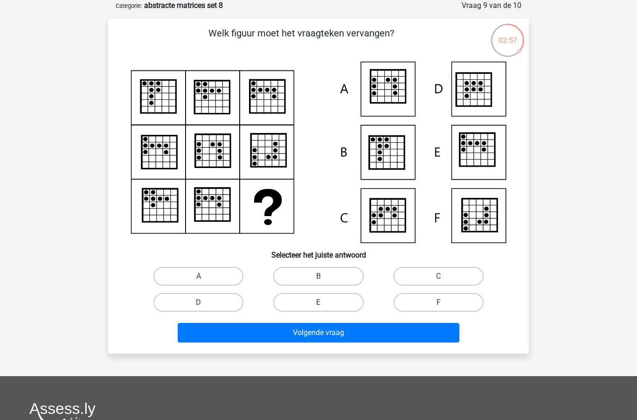
click at [443, 267] on label "C" at bounding box center [439, 276] width 90 height 19
click at [443, 276] on input "C" at bounding box center [441, 279] width 6 height 6
radio input "true"
click at [355, 330] on button "Volgende vraag" at bounding box center [319, 333] width 282 height 20
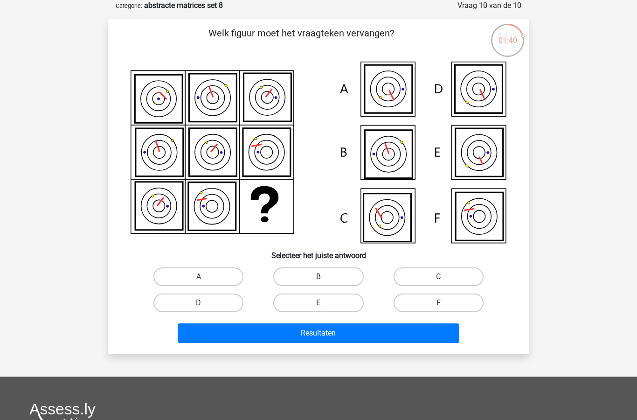
click at [209, 283] on label "A" at bounding box center [198, 276] width 90 height 19
click at [205, 283] on input "A" at bounding box center [202, 280] width 6 height 6
radio input "true"
click at [305, 332] on button "Resultaten" at bounding box center [319, 333] width 282 height 20
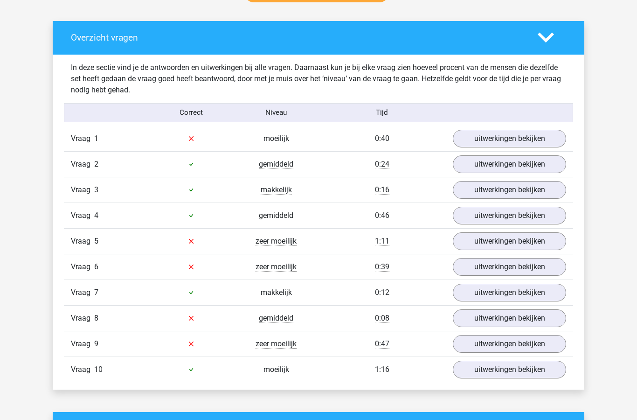
scroll to position [517, 0]
click at [523, 141] on link "uitwerkingen bekijken" at bounding box center [509, 139] width 113 height 18
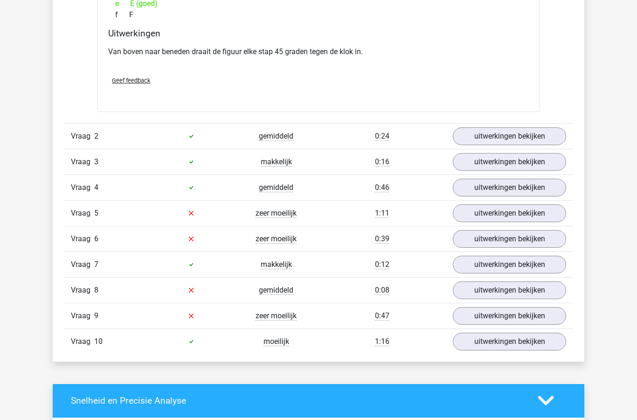
scroll to position [955, 0]
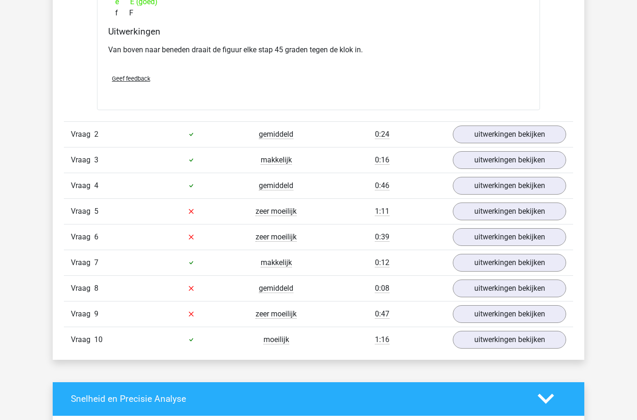
click at [519, 213] on link "uitwerkingen bekijken" at bounding box center [509, 211] width 113 height 18
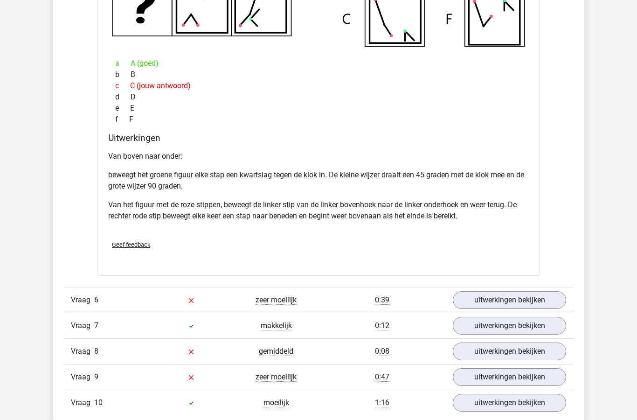
scroll to position [1362, 0]
click at [503, 297] on link "uitwerkingen bekijken" at bounding box center [509, 300] width 113 height 18
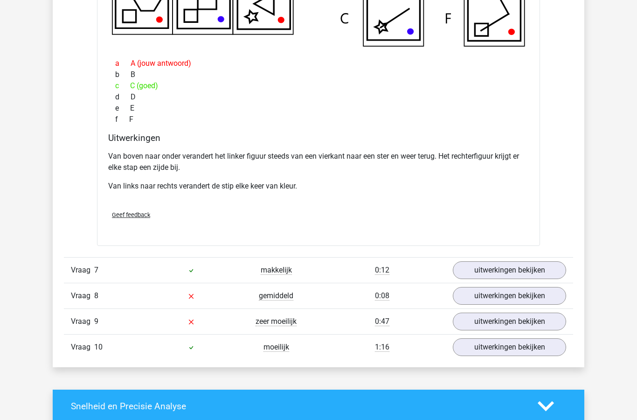
scroll to position [1861, 0]
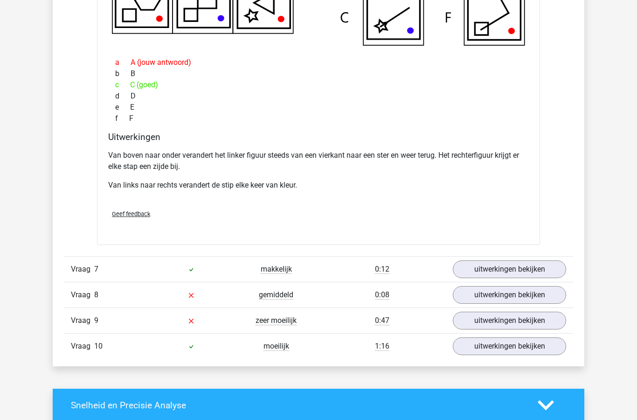
click at [484, 296] on link "uitwerkingen bekijken" at bounding box center [509, 295] width 113 height 18
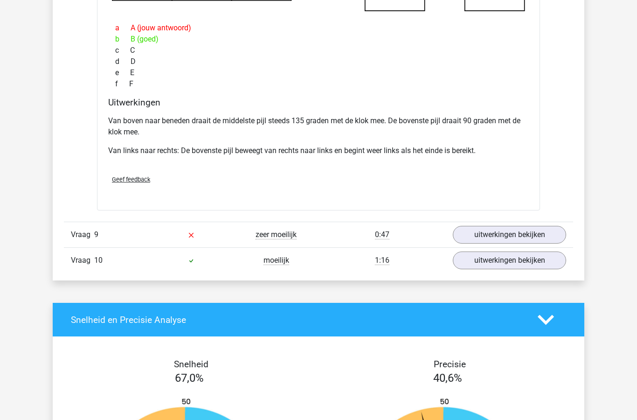
scroll to position [2418, 0]
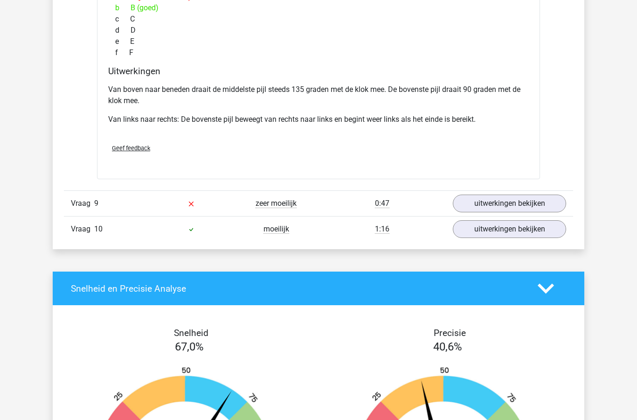
click at [502, 208] on link "uitwerkingen bekijken" at bounding box center [509, 204] width 113 height 18
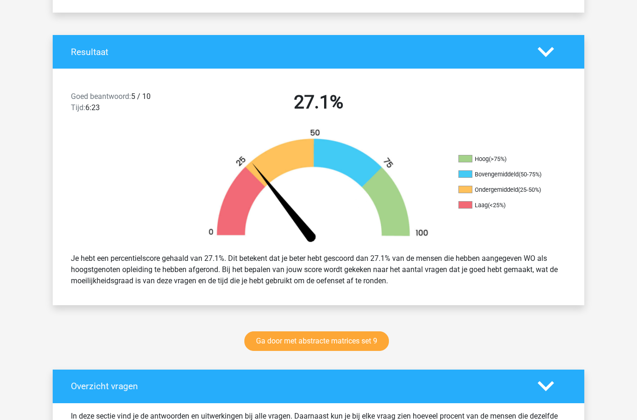
scroll to position [202, 0]
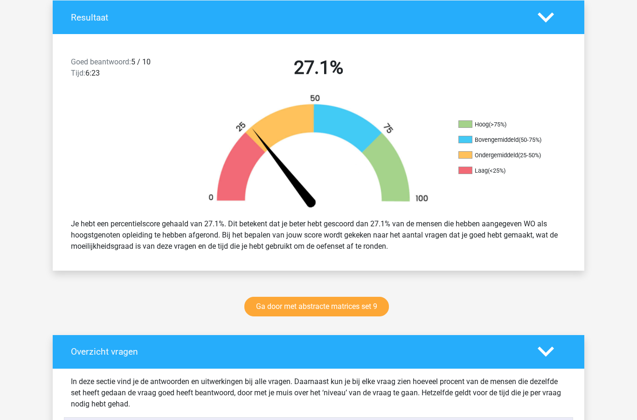
click at [332, 310] on link "Ga door met abstracte matrices set 9" at bounding box center [316, 307] width 145 height 20
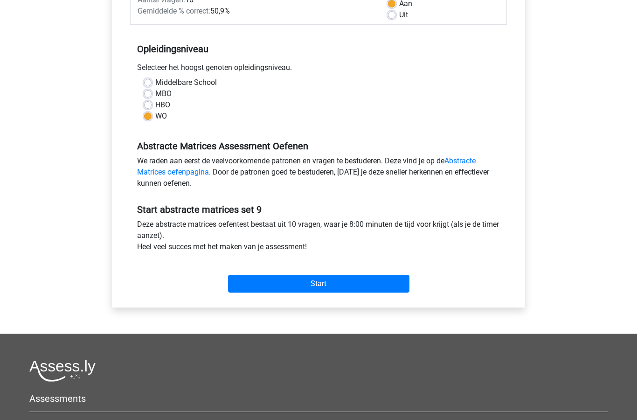
scroll to position [157, 0]
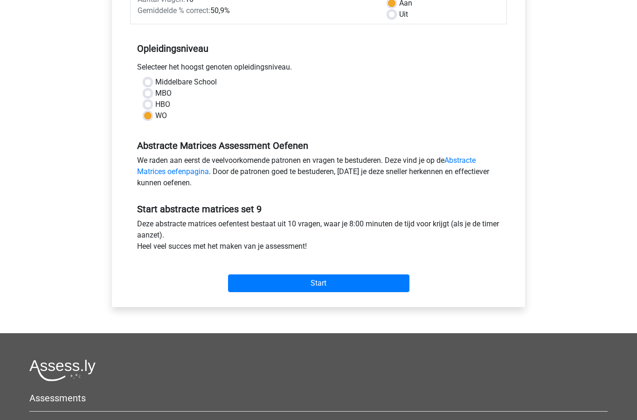
click at [341, 291] on input "Start" at bounding box center [318, 284] width 181 height 18
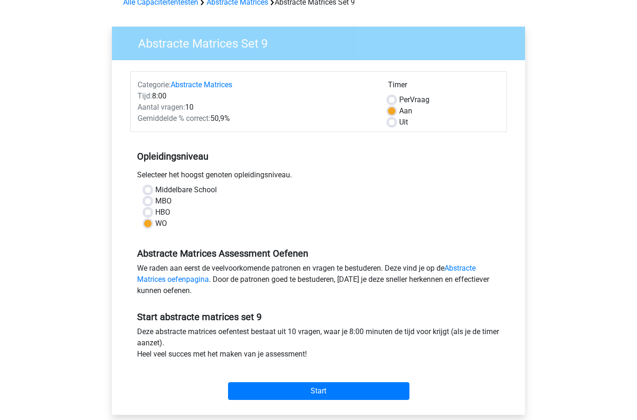
scroll to position [49, 0]
click at [399, 125] on label "Uit" at bounding box center [403, 123] width 9 height 11
click at [394, 125] on input "Uit" at bounding box center [391, 122] width 7 height 9
radio input "true"
click at [319, 387] on input "Start" at bounding box center [318, 392] width 181 height 18
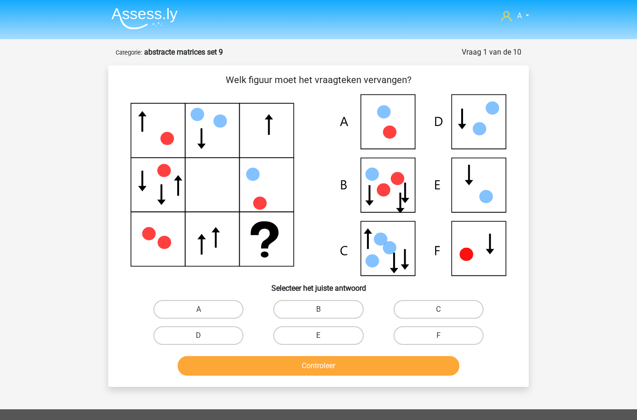
click at [339, 332] on label "E" at bounding box center [318, 335] width 90 height 19
click at [325, 335] on input "E" at bounding box center [321, 338] width 6 height 6
radio input "true"
click at [333, 368] on button "Controleer" at bounding box center [319, 366] width 282 height 20
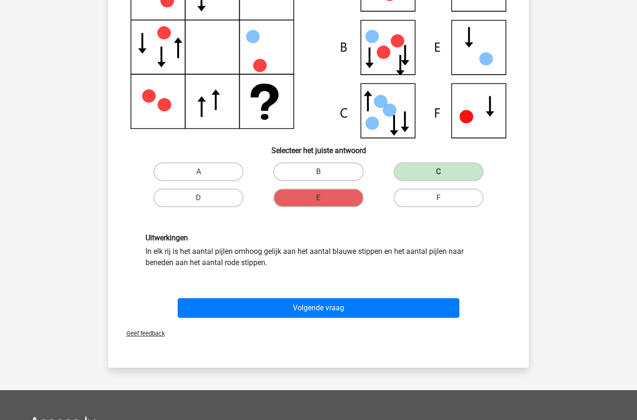
click at [364, 310] on button "Volgende vraag" at bounding box center [319, 308] width 282 height 20
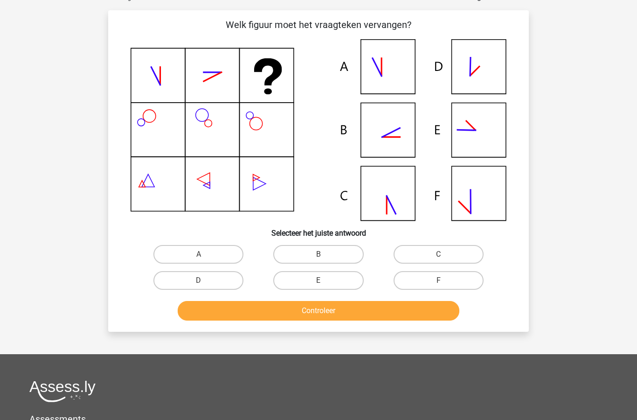
scroll to position [47, 0]
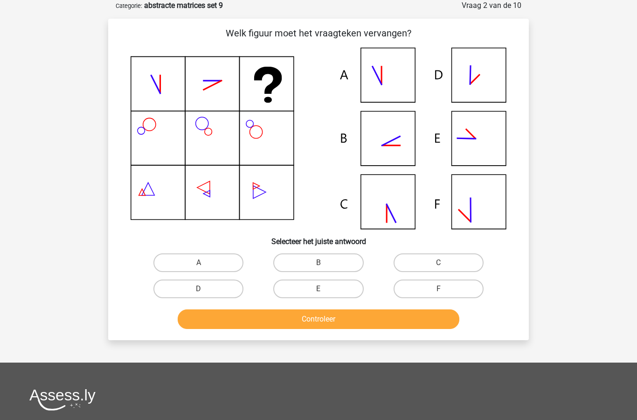
click at [315, 267] on label "B" at bounding box center [318, 262] width 90 height 19
click at [318, 267] on input "B" at bounding box center [321, 266] width 6 height 6
radio input "true"
click at [347, 321] on button "Controleer" at bounding box center [319, 319] width 282 height 20
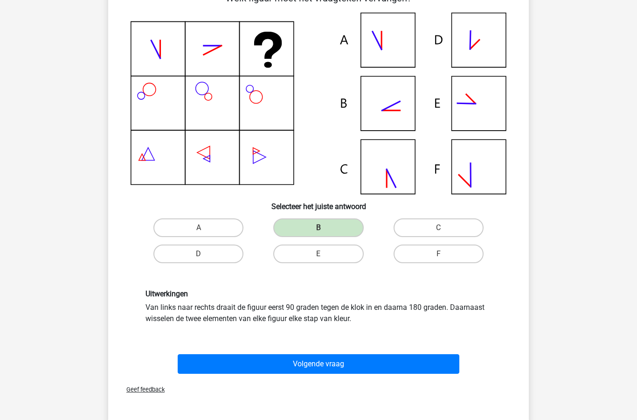
click at [367, 365] on button "Volgende vraag" at bounding box center [319, 364] width 282 height 20
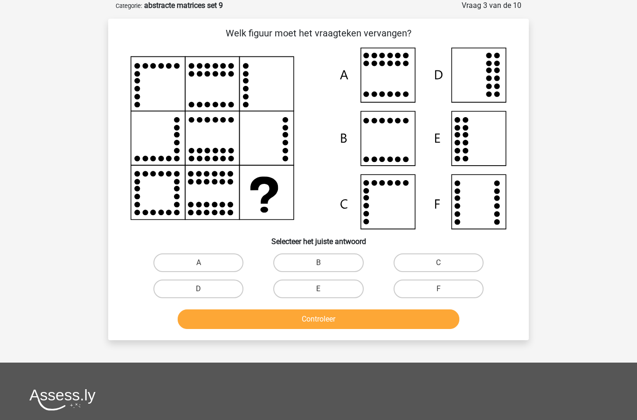
click at [444, 290] on input "F" at bounding box center [441, 292] width 6 height 6
radio input "true"
click at [400, 326] on button "Controleer" at bounding box center [319, 319] width 282 height 20
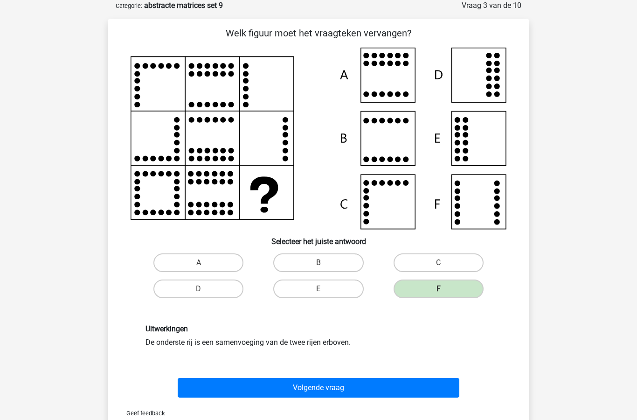
click at [325, 387] on button "Volgende vraag" at bounding box center [319, 388] width 282 height 20
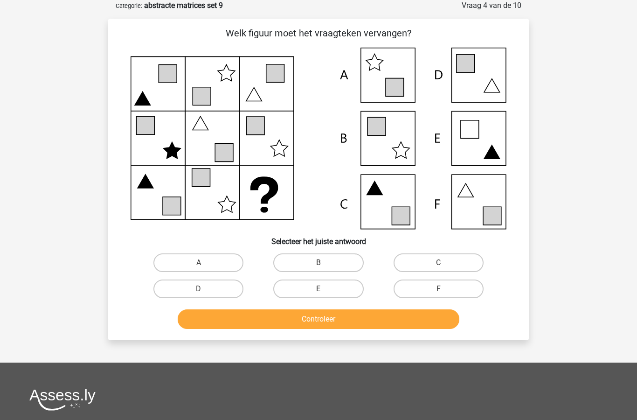
click at [449, 291] on label "F" at bounding box center [439, 288] width 90 height 19
click at [444, 291] on input "F" at bounding box center [441, 292] width 6 height 6
radio input "true"
click at [359, 319] on button "Controleer" at bounding box center [319, 319] width 282 height 20
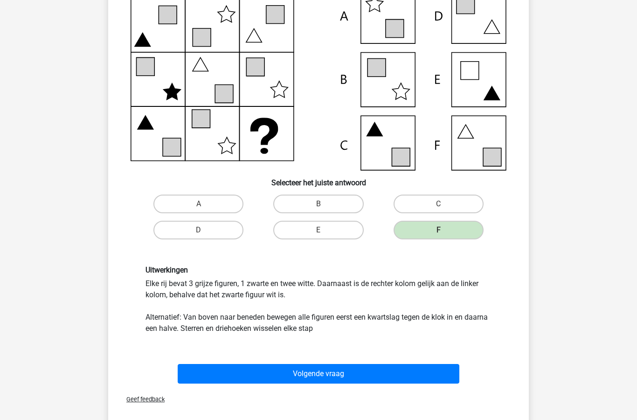
click at [364, 375] on button "Volgende vraag" at bounding box center [319, 374] width 282 height 20
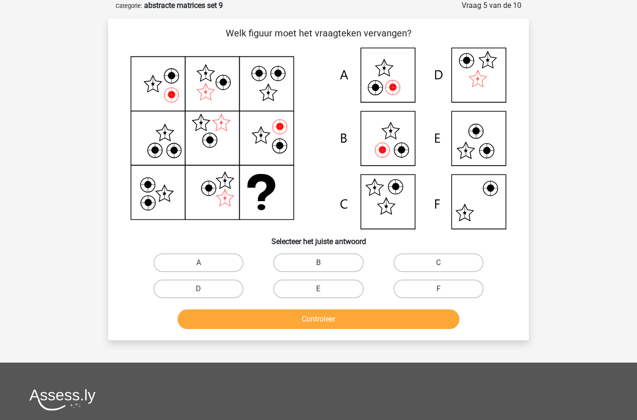
click at [331, 261] on label "B" at bounding box center [318, 262] width 90 height 19
click at [325, 263] on input "B" at bounding box center [321, 266] width 6 height 6
radio input "true"
click at [323, 321] on button "Controleer" at bounding box center [319, 319] width 282 height 20
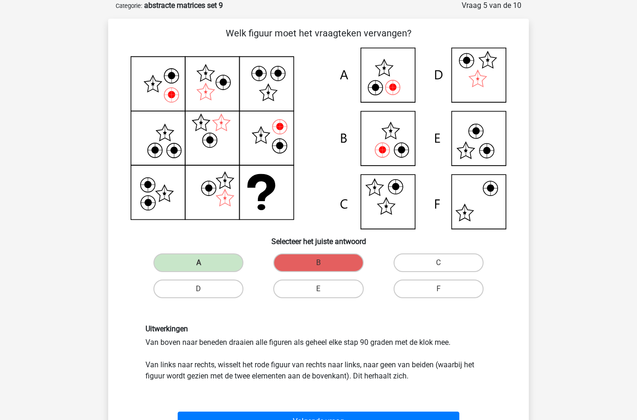
click at [362, 419] on button "Volgende vraag" at bounding box center [319, 421] width 282 height 20
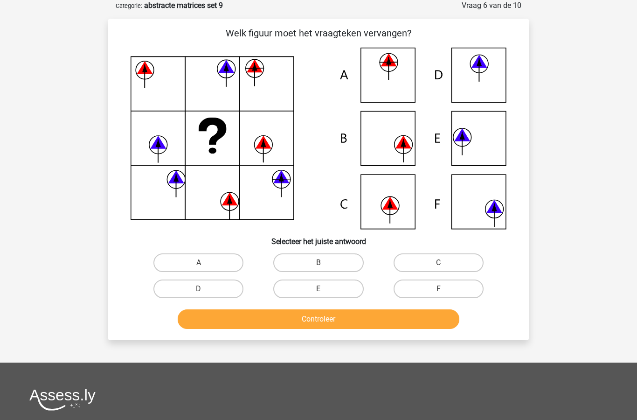
click at [311, 292] on label "E" at bounding box center [318, 288] width 90 height 19
click at [318, 292] on input "E" at bounding box center [321, 292] width 6 height 6
radio input "true"
click at [322, 316] on button "Controleer" at bounding box center [319, 319] width 282 height 20
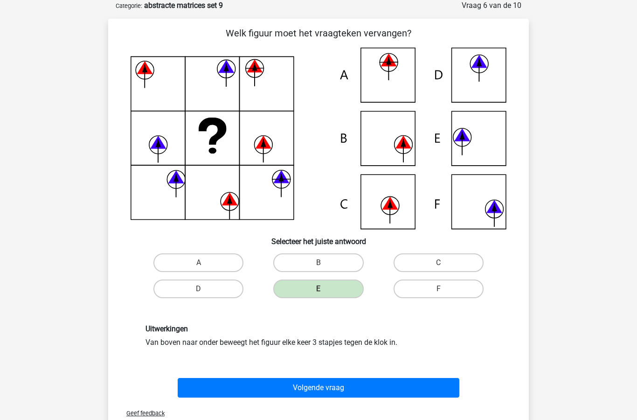
click at [332, 388] on button "Volgende vraag" at bounding box center [319, 388] width 282 height 20
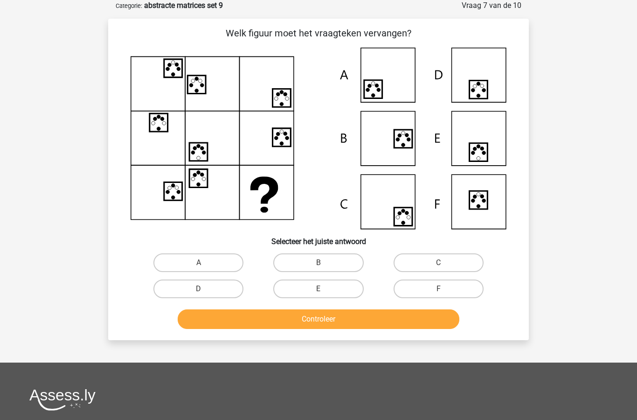
click at [339, 258] on label "B" at bounding box center [318, 262] width 90 height 19
click at [325, 263] on input "B" at bounding box center [321, 266] width 6 height 6
radio input "true"
click at [355, 315] on button "Controleer" at bounding box center [319, 319] width 282 height 20
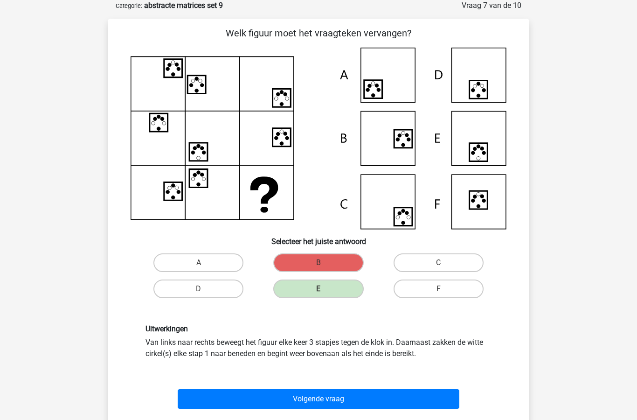
click at [345, 401] on button "Volgende vraag" at bounding box center [319, 399] width 282 height 20
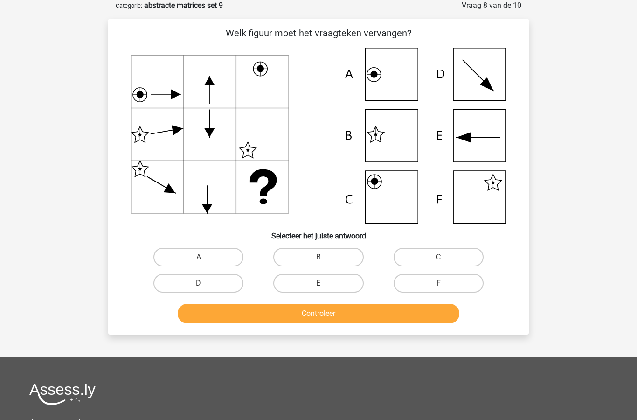
scroll to position [84, 0]
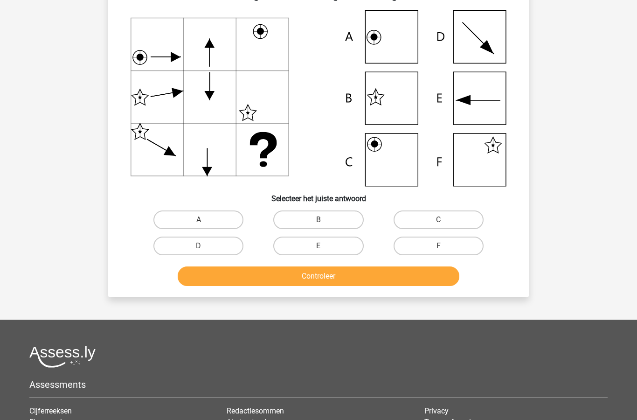
click at [313, 217] on label "B" at bounding box center [318, 219] width 90 height 19
click at [318, 220] on input "B" at bounding box center [321, 223] width 6 height 6
radio input "true"
click at [308, 277] on button "Controleer" at bounding box center [319, 276] width 282 height 20
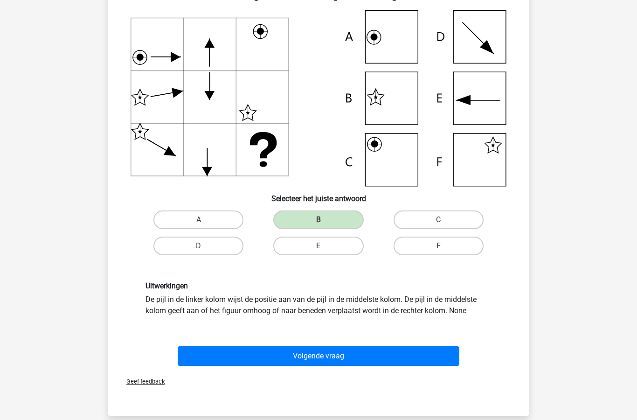
click at [317, 359] on button "Volgende vraag" at bounding box center [319, 356] width 282 height 20
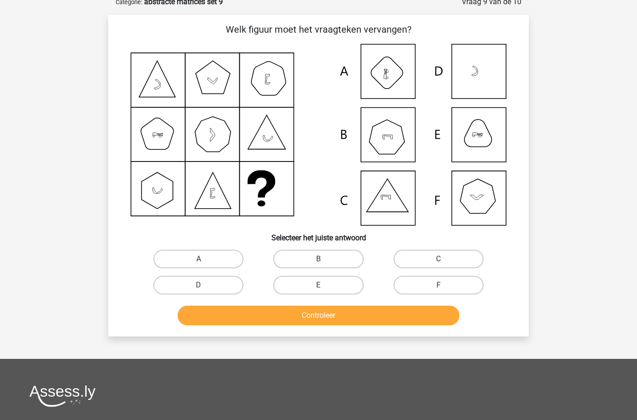
scroll to position [47, 0]
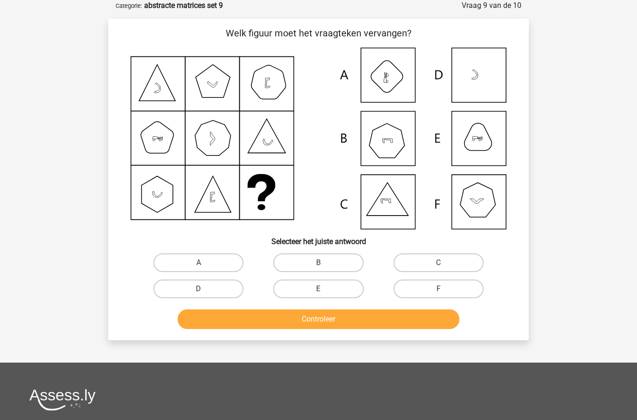
click at [320, 259] on label "B" at bounding box center [318, 262] width 90 height 19
click at [320, 263] on input "B" at bounding box center [321, 266] width 6 height 6
radio input "true"
click at [346, 317] on button "Controleer" at bounding box center [319, 319] width 282 height 20
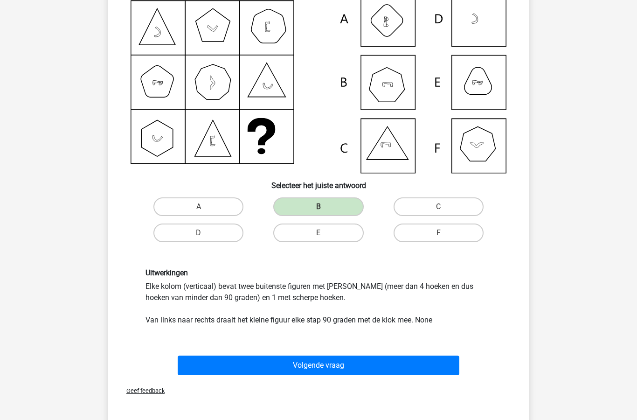
click at [364, 373] on button "Volgende vraag" at bounding box center [319, 366] width 282 height 20
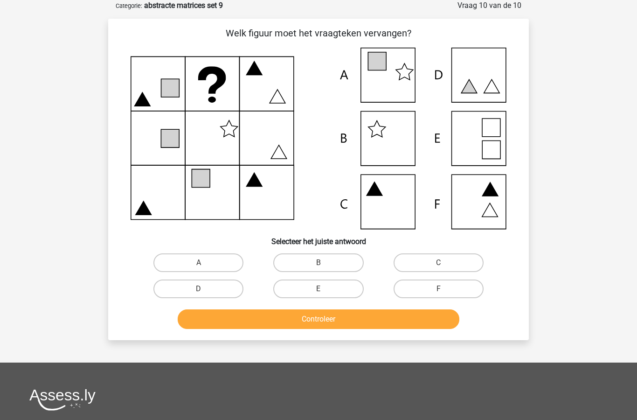
click at [199, 258] on label "A" at bounding box center [198, 262] width 90 height 19
click at [199, 263] on input "A" at bounding box center [202, 266] width 6 height 6
radio input "true"
click at [269, 323] on button "Controleer" at bounding box center [319, 319] width 282 height 20
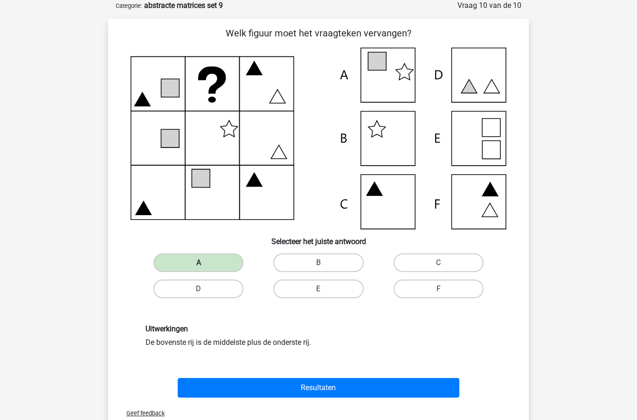
click at [302, 378] on button "Resultaten" at bounding box center [319, 388] width 282 height 20
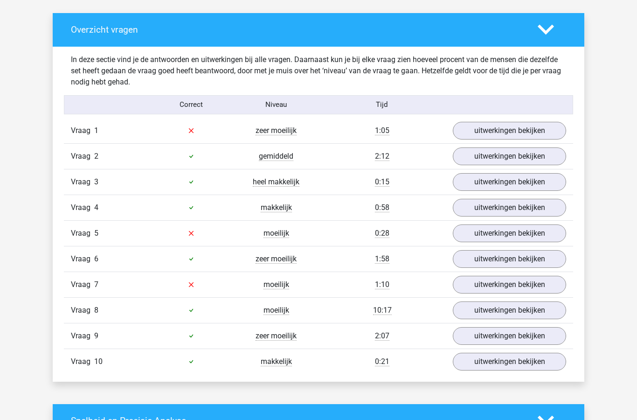
scroll to position [502, 0]
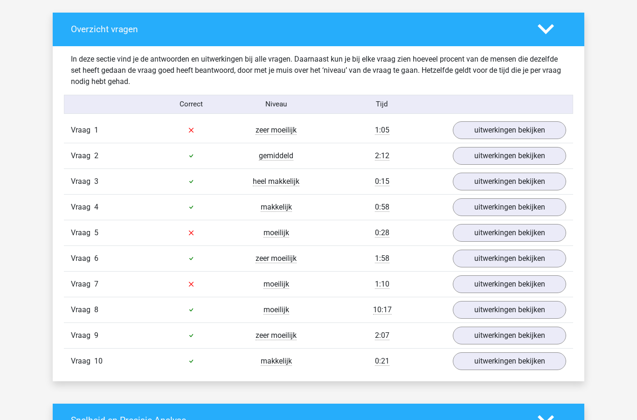
click at [530, 130] on link "uitwerkingen bekijken" at bounding box center [509, 130] width 113 height 18
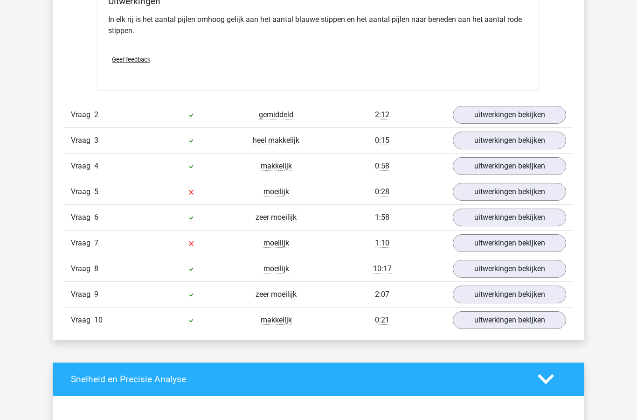
scroll to position [968, 0]
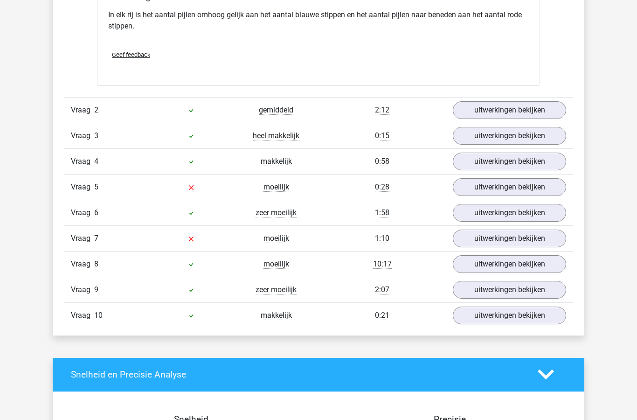
click at [535, 186] on link "uitwerkingen bekijken" at bounding box center [509, 187] width 113 height 18
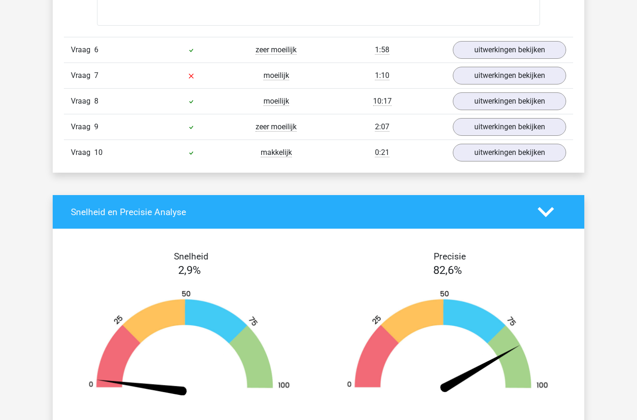
scroll to position [1572, 0]
click at [538, 77] on link "uitwerkingen bekijken" at bounding box center [509, 76] width 113 height 18
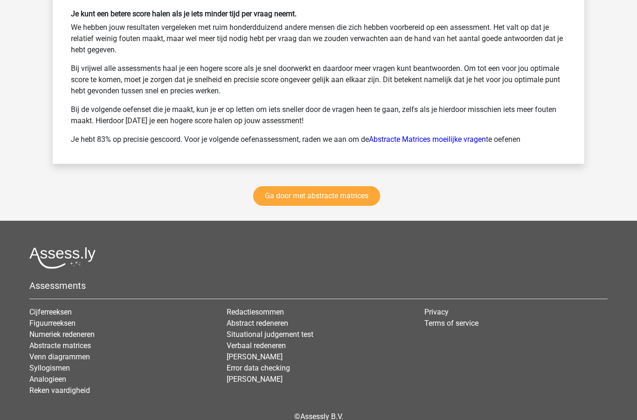
scroll to position [2537, 0]
click at [331, 193] on link "Ga door met abstracte matrices" at bounding box center [316, 196] width 127 height 20
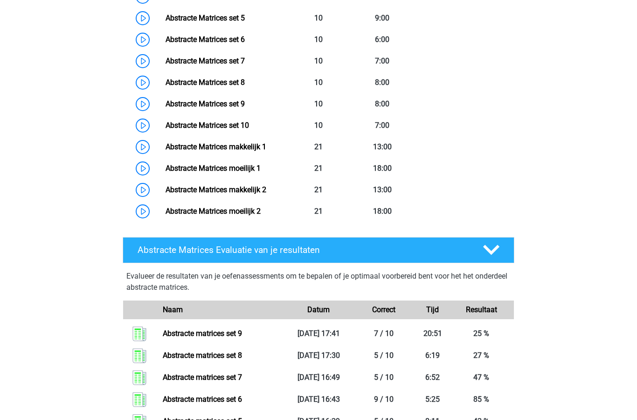
scroll to position [595, 0]
